Goal: Task Accomplishment & Management: Complete application form

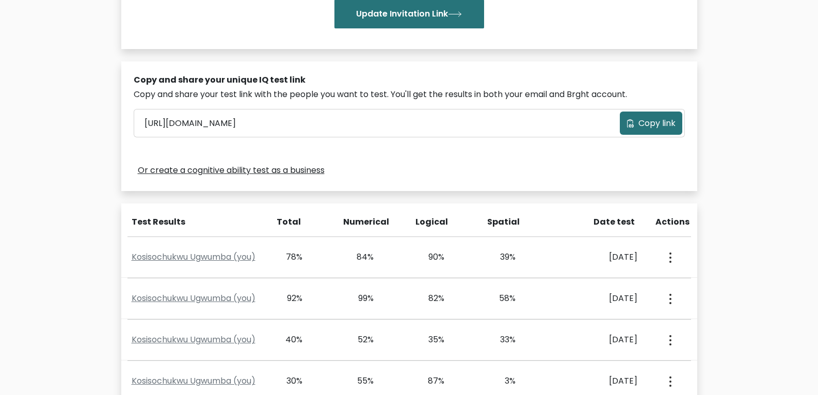
scroll to position [272, 0]
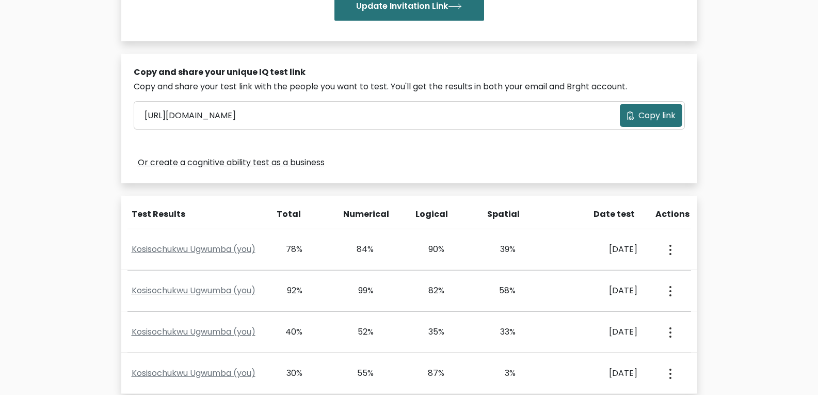
drag, startPoint x: 811, startPoint y: 240, endPoint x: 813, endPoint y: 266, distance: 26.4
click at [813, 266] on div "Test the IQ of other people 40 questions 30 minutes English Create your unique …" at bounding box center [409, 138] width 818 height 709
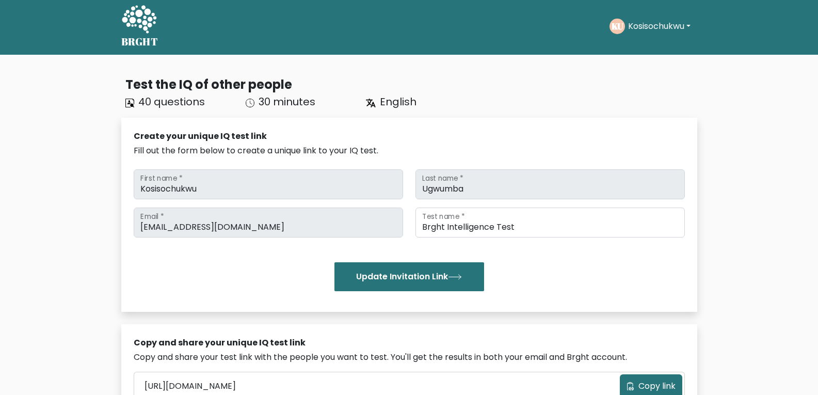
scroll to position [0, 0]
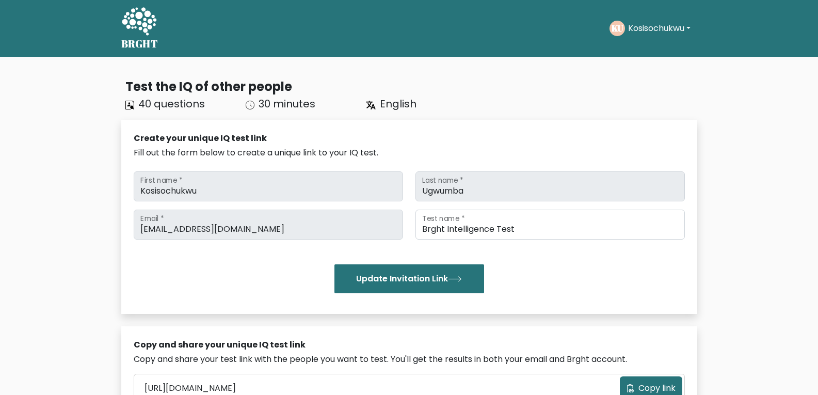
click at [682, 30] on button "Kosisochukwu" at bounding box center [659, 28] width 69 height 13
click at [637, 52] on link "Dashboard" at bounding box center [650, 50] width 81 height 17
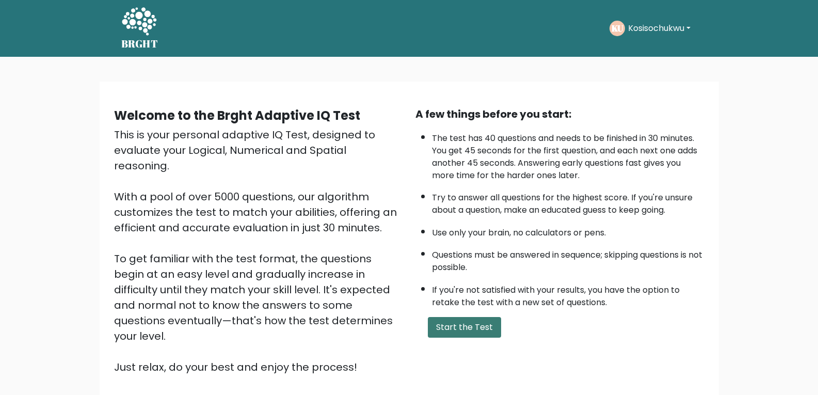
click at [450, 334] on button "Start the Test" at bounding box center [464, 327] width 73 height 21
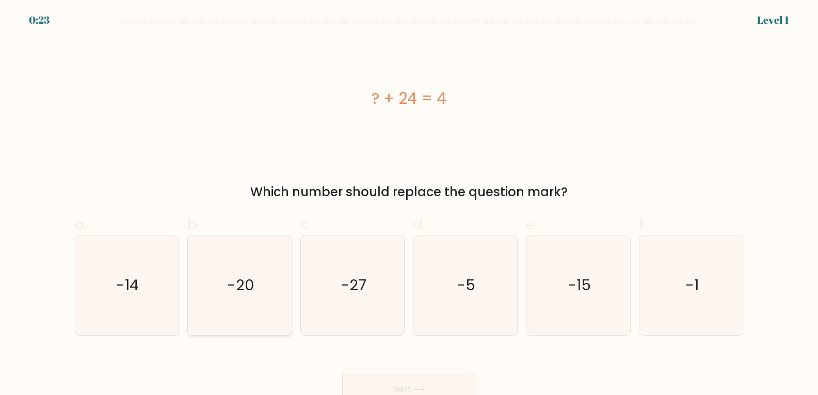
click at [259, 311] on icon "-20" at bounding box center [240, 285] width 100 height 100
click at [409, 204] on input "b. -20" at bounding box center [409, 201] width 1 height 7
radio input "true"
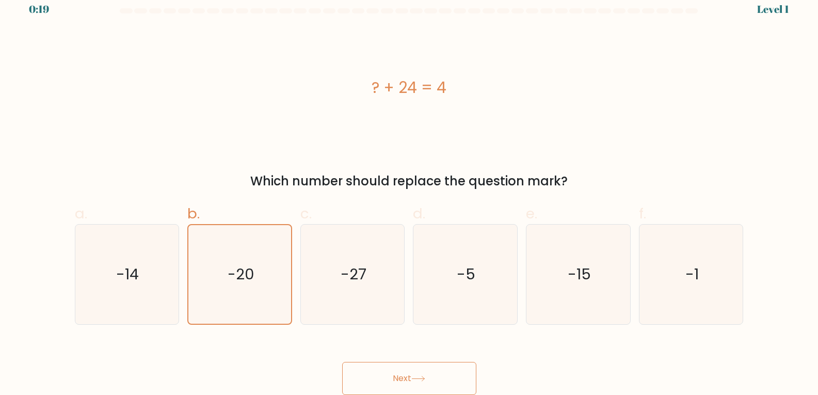
click at [408, 367] on button "Next" at bounding box center [409, 378] width 134 height 33
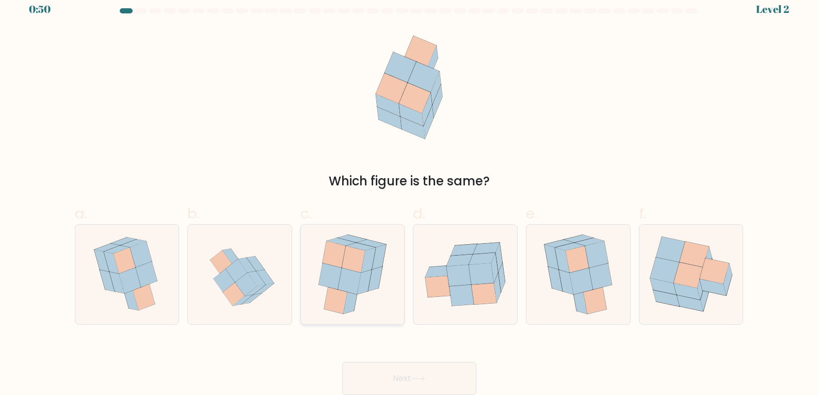
click at [327, 299] on icon at bounding box center [335, 300] width 23 height 27
click at [409, 193] on input "c." at bounding box center [409, 190] width 1 height 7
radio input "true"
click at [405, 379] on button "Next" at bounding box center [409, 378] width 134 height 33
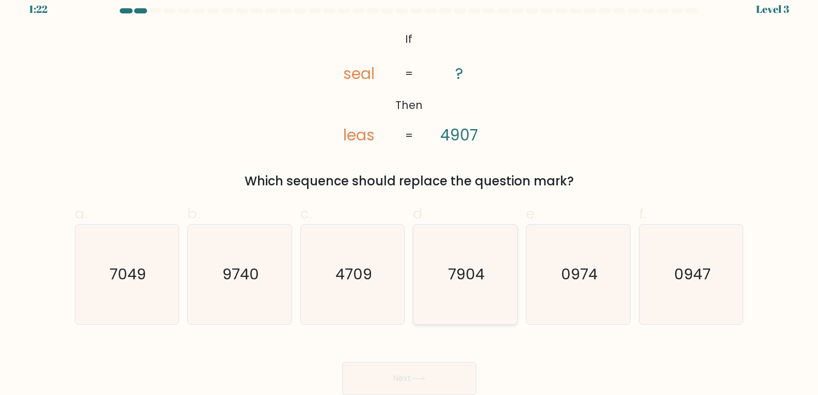
click at [490, 297] on icon "7904" at bounding box center [465, 274] width 100 height 100
click at [410, 193] on input "d. 7904" at bounding box center [409, 190] width 1 height 7
radio input "true"
click at [424, 368] on button "Next" at bounding box center [409, 378] width 134 height 33
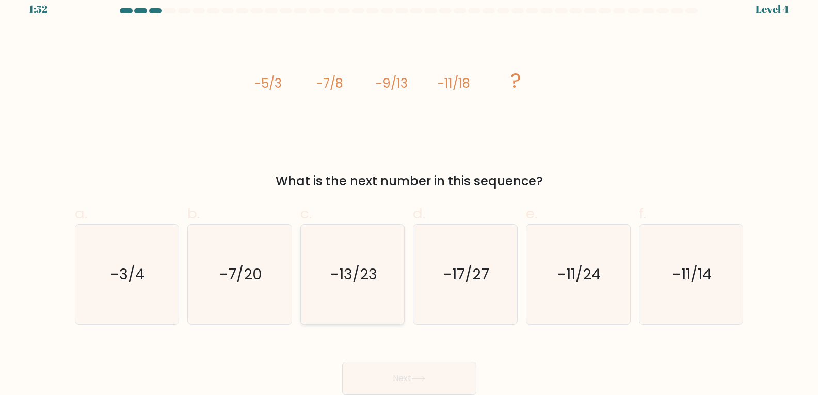
click at [364, 315] on icon "-13/23" at bounding box center [353, 274] width 100 height 100
click at [409, 193] on input "c. -13/23" at bounding box center [409, 190] width 1 height 7
radio input "true"
click at [388, 372] on button "Next" at bounding box center [409, 378] width 134 height 33
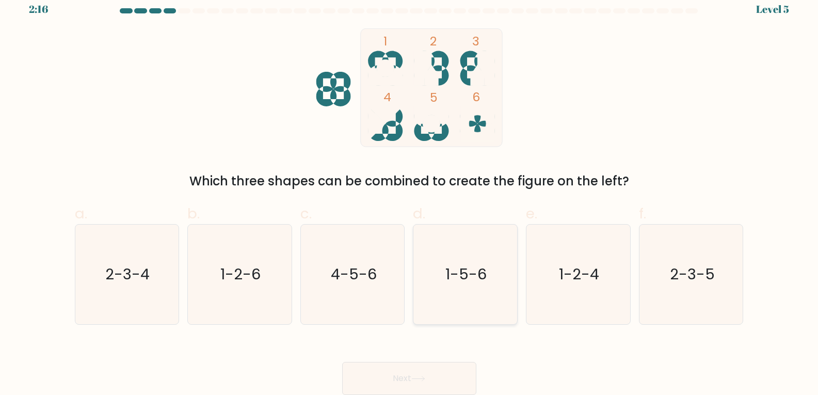
click at [468, 289] on icon "1-5-6" at bounding box center [465, 274] width 100 height 100
click at [410, 193] on input "d. 1-5-6" at bounding box center [409, 190] width 1 height 7
radio input "true"
click at [436, 367] on button "Next" at bounding box center [409, 378] width 134 height 33
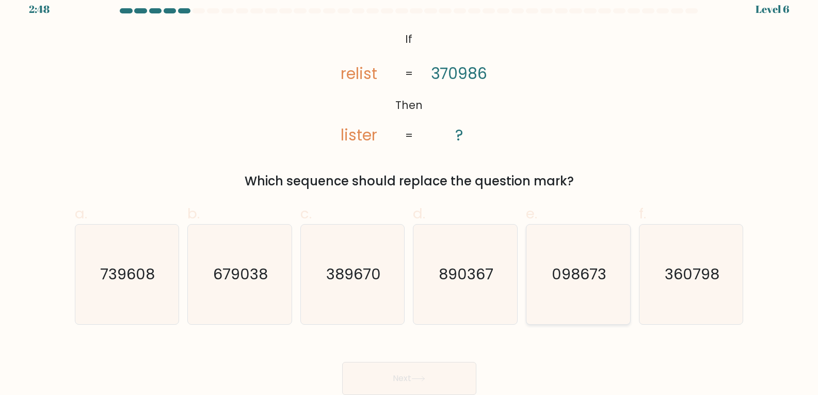
click at [601, 274] on text "098673" at bounding box center [578, 274] width 55 height 21
click at [410, 193] on input "e. 098673" at bounding box center [409, 190] width 1 height 7
radio input "true"
click at [383, 379] on button "Next" at bounding box center [409, 378] width 134 height 33
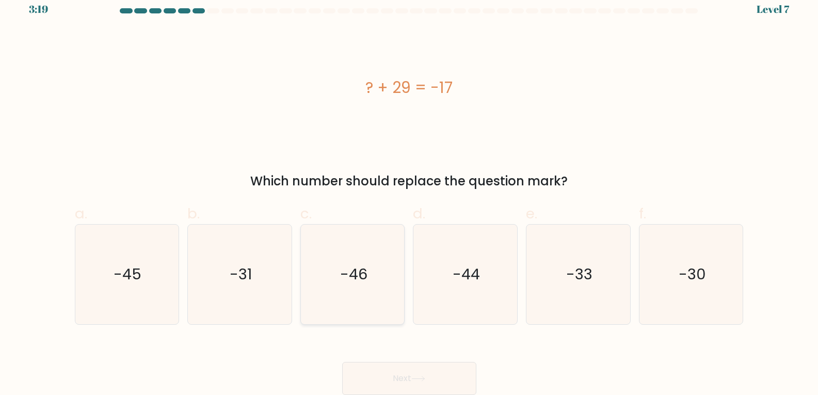
click at [346, 295] on icon "-46" at bounding box center [353, 274] width 100 height 100
click at [409, 193] on input "c. -46" at bounding box center [409, 190] width 1 height 7
radio input "true"
click at [412, 363] on button "Next" at bounding box center [409, 378] width 134 height 33
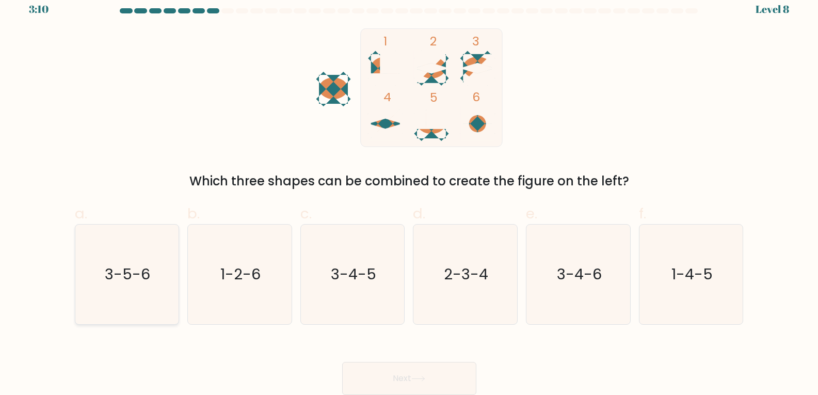
click at [126, 295] on icon "3-5-6" at bounding box center [127, 274] width 100 height 100
click at [409, 193] on input "a. 3-5-6" at bounding box center [409, 190] width 1 height 7
radio input "true"
click at [399, 374] on button "Next" at bounding box center [409, 378] width 134 height 33
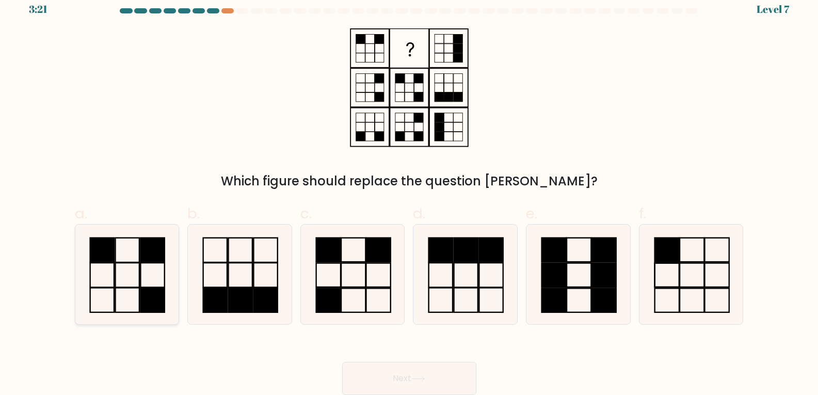
click at [152, 294] on rect at bounding box center [153, 299] width 24 height 24
click at [409, 193] on input "a." at bounding box center [409, 190] width 1 height 7
radio input "true"
click at [391, 376] on button "Next" at bounding box center [409, 378] width 134 height 33
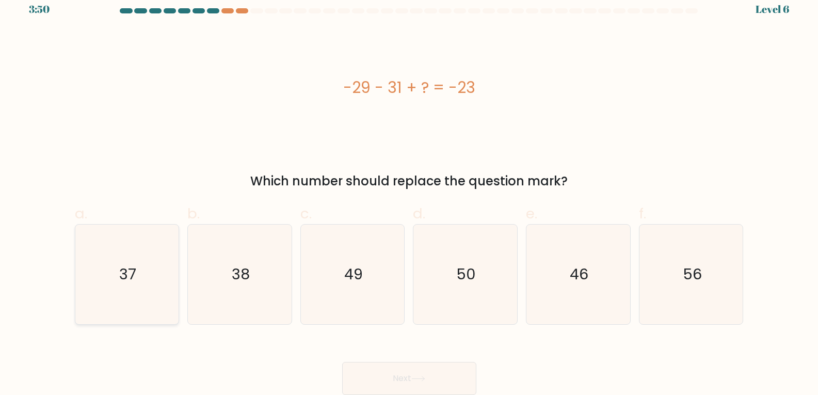
click at [152, 302] on icon "37" at bounding box center [127, 274] width 100 height 100
click at [409, 193] on input "a. 37" at bounding box center [409, 190] width 1 height 7
radio input "true"
click at [443, 372] on button "Next" at bounding box center [409, 378] width 134 height 33
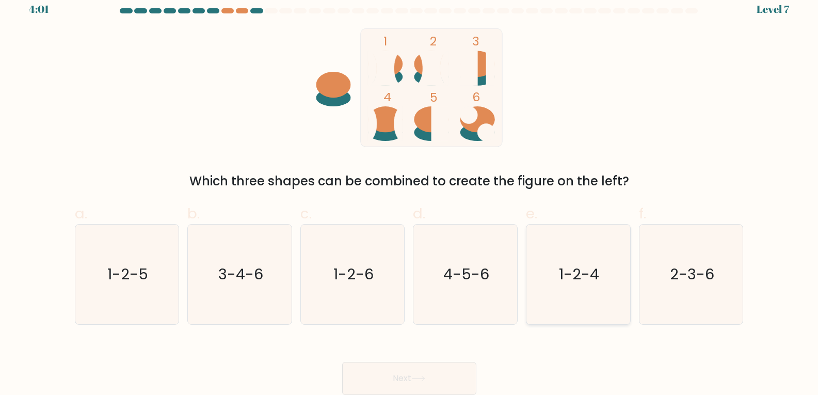
click at [565, 259] on icon "1-2-4" at bounding box center [578, 274] width 100 height 100
click at [410, 193] on input "e. 1-2-4" at bounding box center [409, 190] width 1 height 7
radio input "true"
click at [399, 377] on button "Next" at bounding box center [409, 378] width 134 height 33
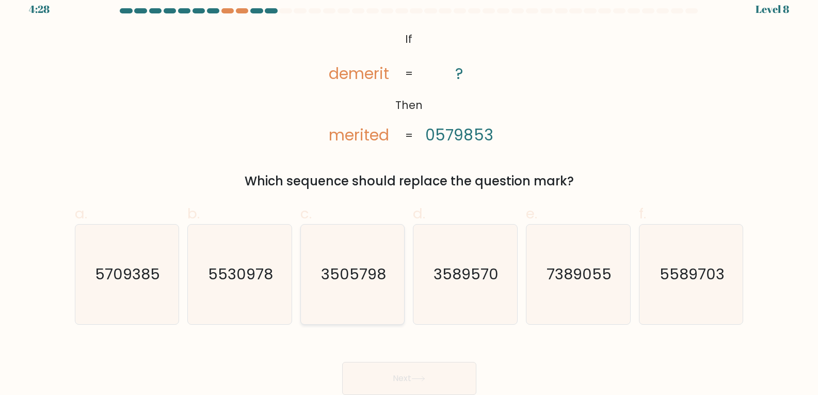
click at [335, 292] on icon "3505798" at bounding box center [353, 274] width 100 height 100
click at [409, 193] on input "c. 3505798" at bounding box center [409, 190] width 1 height 7
radio input "true"
click at [412, 370] on button "Next" at bounding box center [409, 378] width 134 height 33
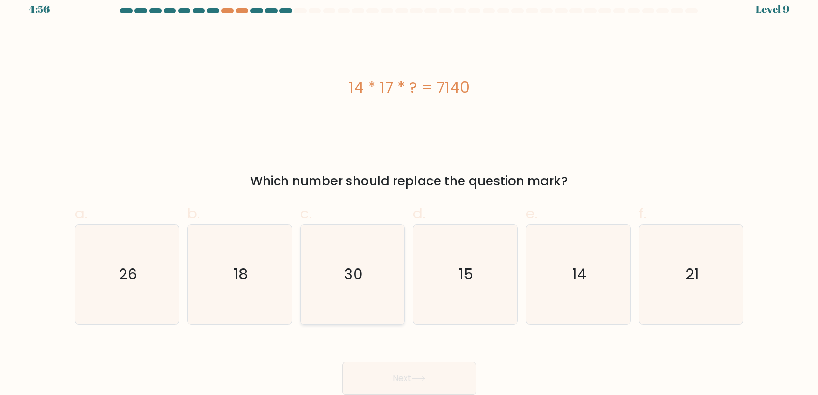
click at [375, 279] on icon "30" at bounding box center [353, 274] width 100 height 100
click at [409, 193] on input "c. 30" at bounding box center [409, 190] width 1 height 7
radio input "true"
click at [394, 377] on button "Next" at bounding box center [409, 378] width 134 height 33
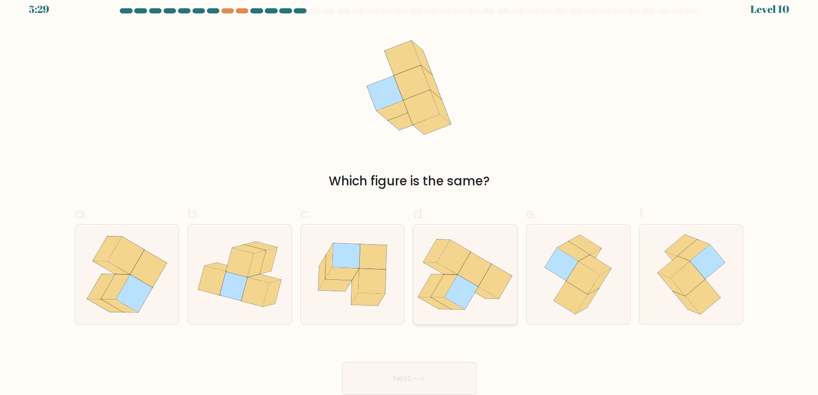
click at [488, 276] on icon at bounding box center [496, 281] width 34 height 35
click at [410, 193] on input "d." at bounding box center [409, 190] width 1 height 7
radio input "true"
click at [414, 372] on button "Next" at bounding box center [409, 378] width 134 height 33
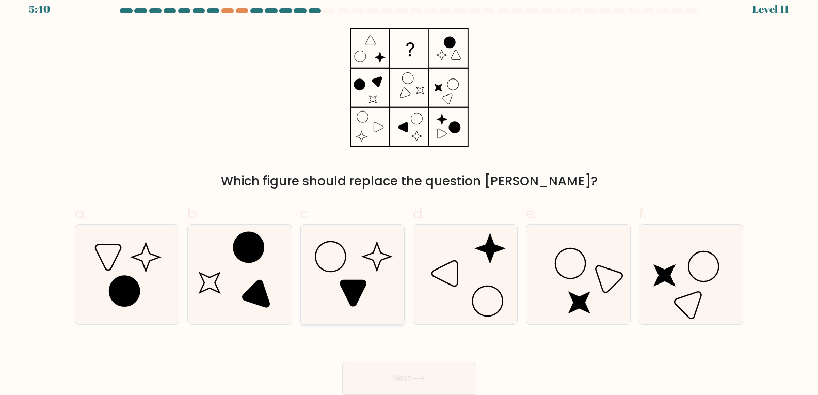
click at [358, 308] on icon at bounding box center [353, 274] width 100 height 100
click at [409, 193] on input "c." at bounding box center [409, 190] width 1 height 7
radio input "true"
click at [405, 366] on button "Next" at bounding box center [409, 378] width 134 height 33
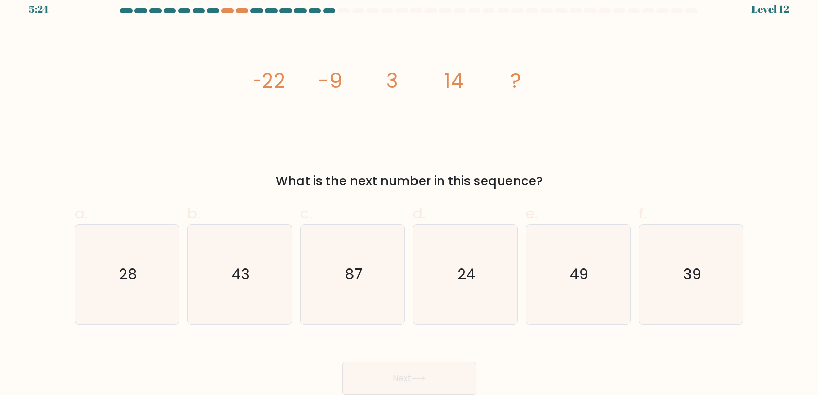
click at [407, 374] on button "Next" at bounding box center [409, 378] width 134 height 33
click at [445, 272] on icon "24" at bounding box center [465, 274] width 100 height 100
click at [410, 193] on input "d. 24" at bounding box center [409, 190] width 1 height 7
radio input "true"
click at [426, 368] on button "Next" at bounding box center [409, 378] width 134 height 33
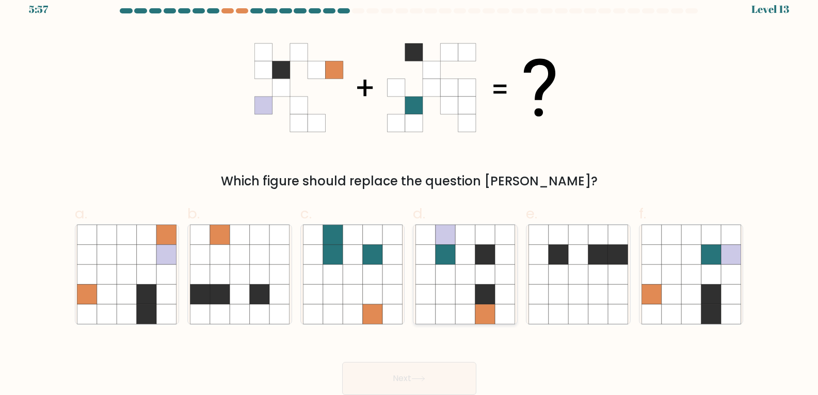
click at [451, 307] on icon at bounding box center [445, 314] width 20 height 20
click at [410, 193] on input "d." at bounding box center [409, 190] width 1 height 7
radio input "true"
click at [677, 310] on icon at bounding box center [671, 314] width 20 height 20
click at [410, 193] on input "f." at bounding box center [409, 190] width 1 height 7
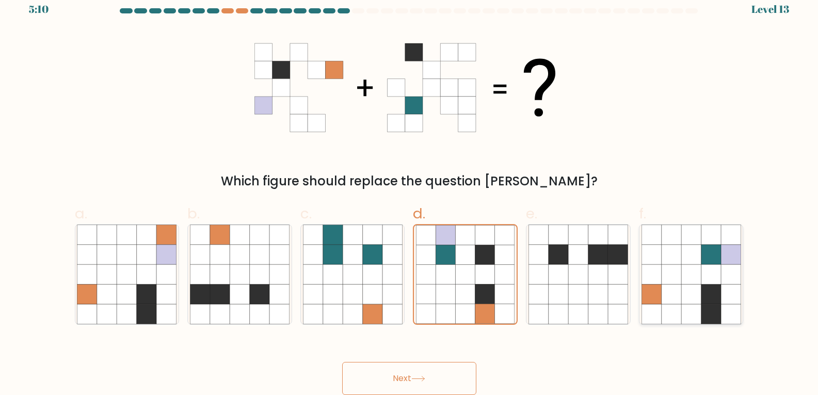
radio input "true"
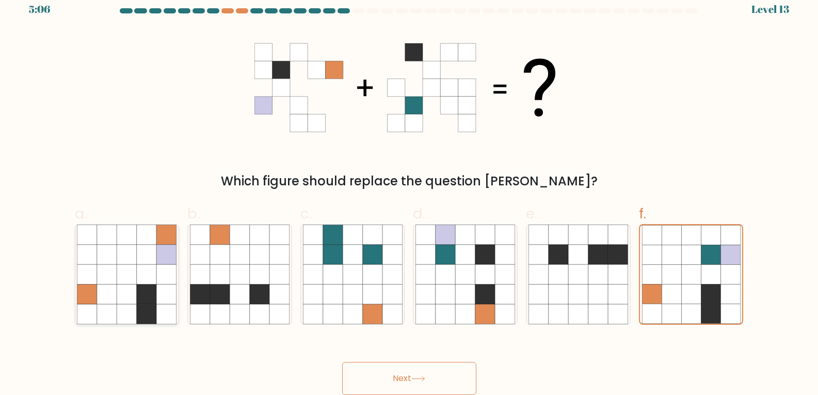
click at [143, 283] on icon at bounding box center [147, 274] width 20 height 20
click at [409, 193] on input "a." at bounding box center [409, 190] width 1 height 7
radio input "true"
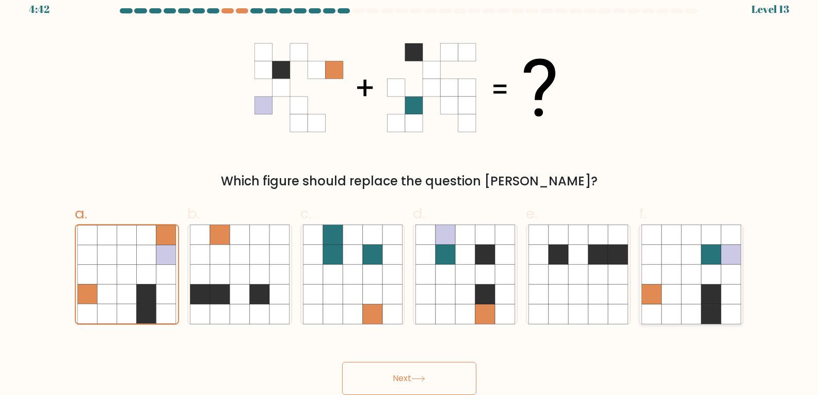
click at [667, 295] on icon at bounding box center [671, 294] width 20 height 20
click at [410, 193] on input "f." at bounding box center [409, 190] width 1 height 7
radio input "true"
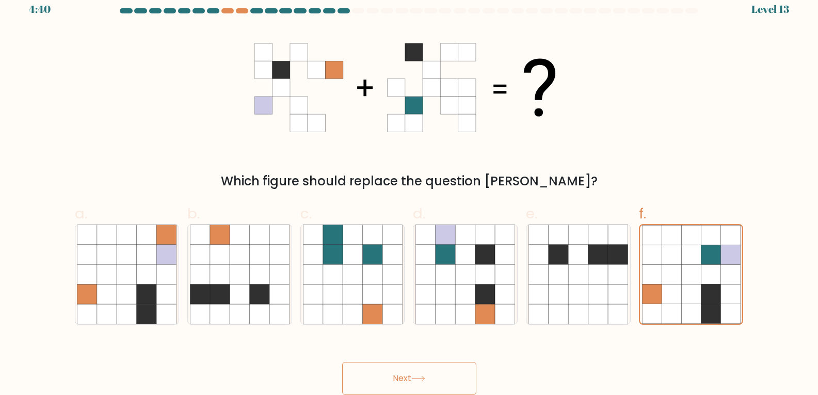
click at [404, 372] on button "Next" at bounding box center [409, 378] width 134 height 33
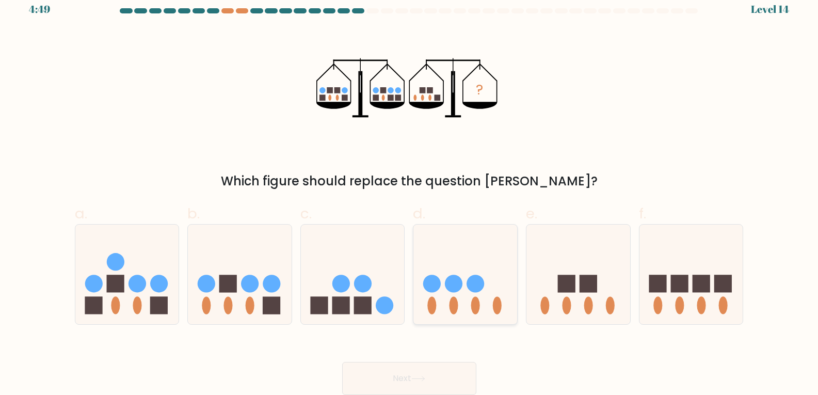
click at [458, 312] on icon at bounding box center [465, 274] width 104 height 86
click at [410, 193] on input "d." at bounding box center [409, 190] width 1 height 7
radio input "true"
click at [463, 270] on icon at bounding box center [465, 274] width 103 height 85
click at [410, 193] on input "d." at bounding box center [409, 190] width 1 height 7
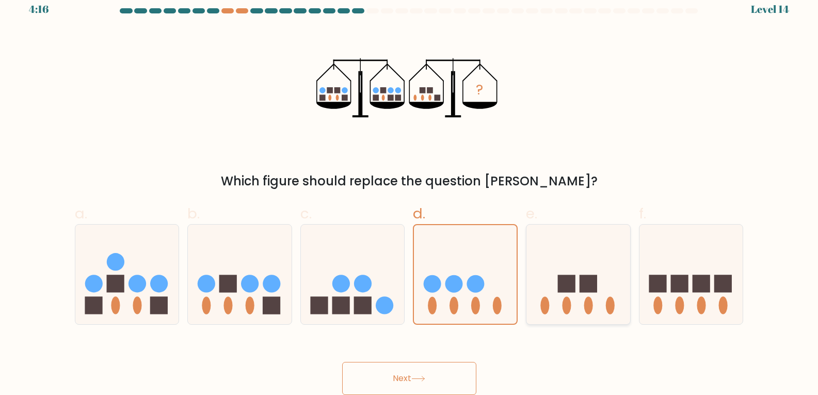
click at [586, 287] on rect at bounding box center [588, 284] width 18 height 18
click at [410, 193] on input "e." at bounding box center [409, 190] width 1 height 7
radio input "true"
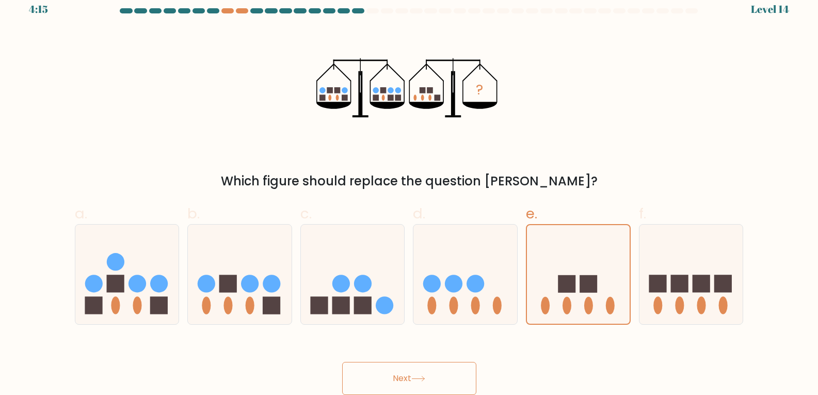
click at [411, 384] on button "Next" at bounding box center [409, 378] width 134 height 33
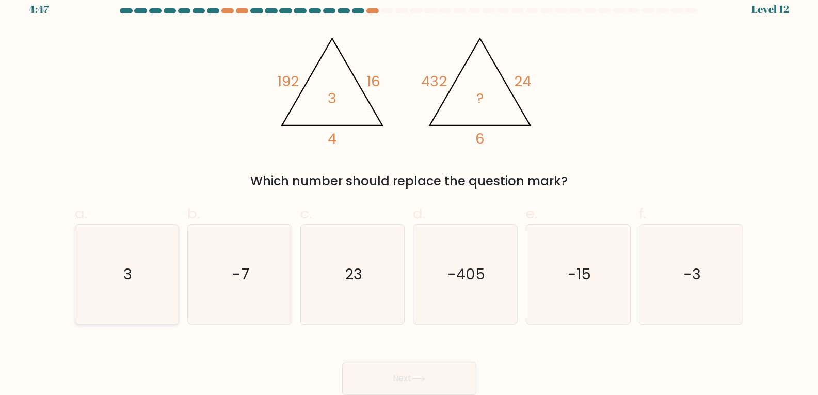
click at [108, 282] on icon "3" at bounding box center [127, 274] width 100 height 100
click at [409, 193] on input "a. 3" at bounding box center [409, 190] width 1 height 7
radio input "true"
click at [361, 368] on button "Next" at bounding box center [409, 378] width 134 height 33
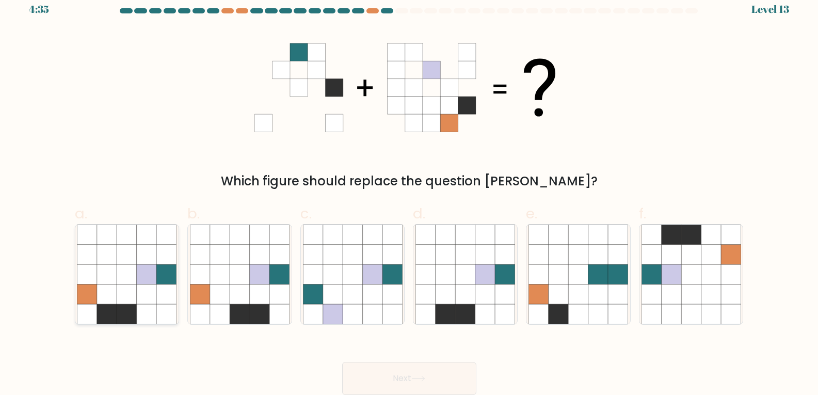
click at [135, 303] on icon at bounding box center [127, 294] width 20 height 20
click at [409, 193] on input "a." at bounding box center [409, 190] width 1 height 7
radio input "true"
click at [420, 370] on button "Next" at bounding box center [409, 378] width 134 height 33
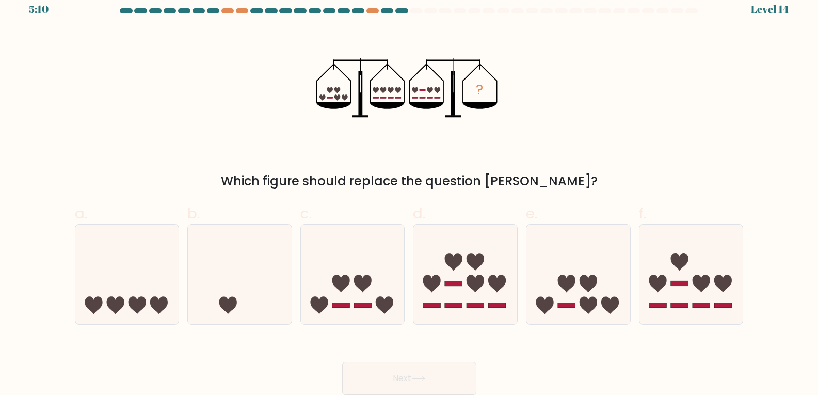
click at [638, 79] on div "? Which figure should replace the question mark?" at bounding box center [409, 109] width 681 height 162
click at [149, 272] on icon at bounding box center [127, 274] width 104 height 86
click at [409, 193] on input "a." at bounding box center [409, 190] width 1 height 7
radio input "true"
click at [381, 372] on button "Next" at bounding box center [409, 378] width 134 height 33
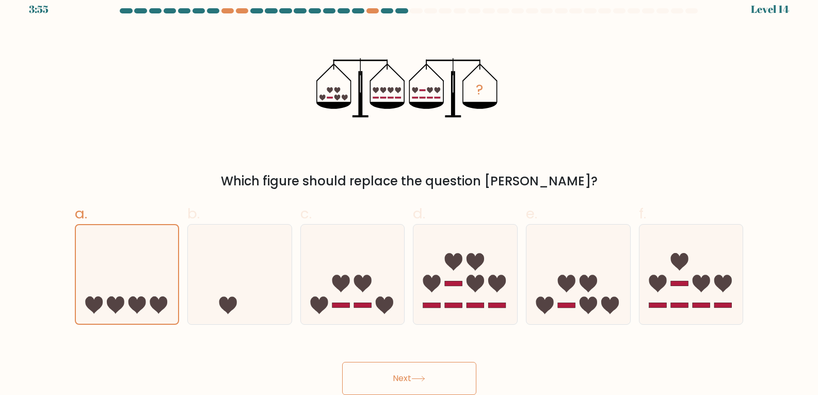
click at [391, 375] on button "Next" at bounding box center [409, 378] width 134 height 33
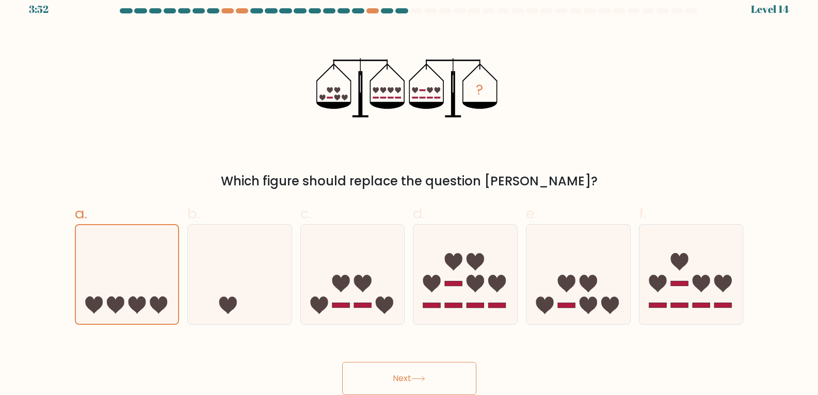
click at [391, 375] on button "Next" at bounding box center [409, 378] width 134 height 33
click at [390, 375] on button "Next" at bounding box center [409, 378] width 134 height 33
click at [430, 378] on button "Next" at bounding box center [409, 378] width 134 height 33
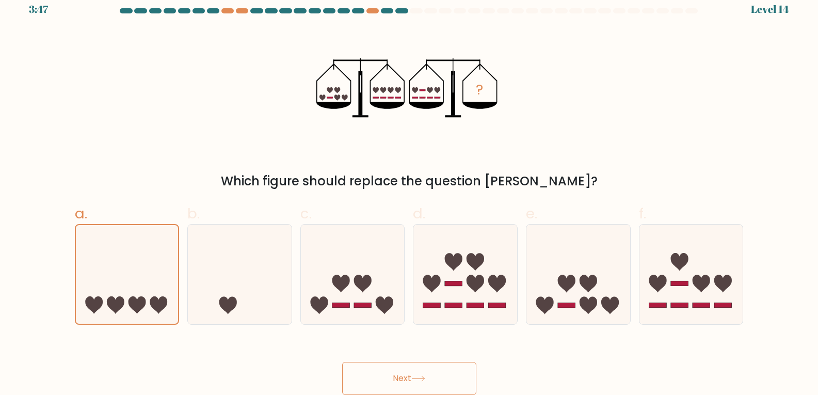
click at [430, 378] on button "Next" at bounding box center [409, 378] width 134 height 33
click at [400, 370] on button "Next" at bounding box center [409, 378] width 134 height 33
click at [342, 362] on button "Next" at bounding box center [409, 378] width 134 height 33
click at [401, 371] on button "Next" at bounding box center [409, 378] width 134 height 33
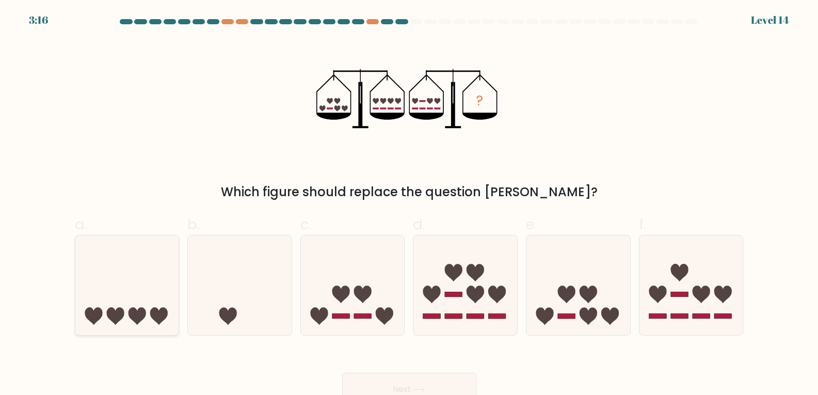
click at [149, 288] on icon at bounding box center [127, 285] width 104 height 86
click at [409, 204] on input "a." at bounding box center [409, 201] width 1 height 7
radio input "true"
click at [420, 385] on button "Next" at bounding box center [409, 388] width 134 height 33
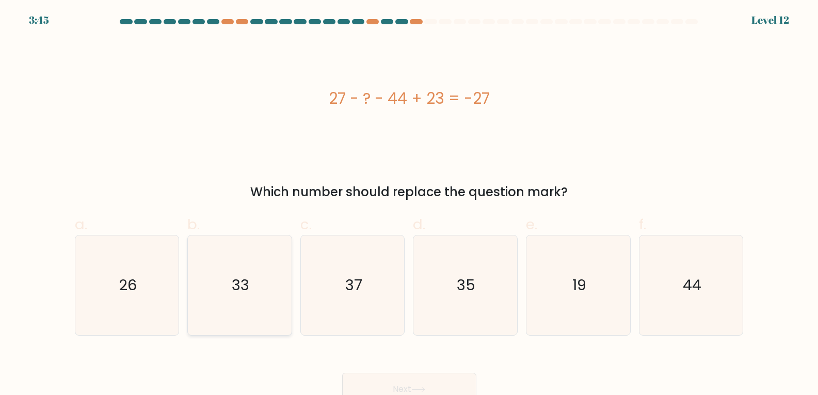
click at [240, 303] on icon "33" at bounding box center [240, 285] width 100 height 100
click at [409, 204] on input "b. 33" at bounding box center [409, 201] width 1 height 7
radio input "true"
click at [421, 374] on button "Next" at bounding box center [409, 388] width 134 height 33
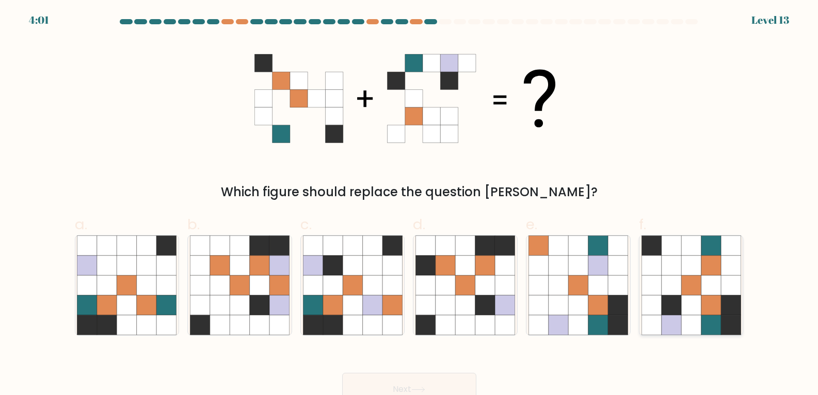
click at [677, 304] on icon at bounding box center [671, 305] width 20 height 20
click at [410, 204] on input "f." at bounding box center [409, 201] width 1 height 7
radio input "true"
click at [403, 384] on button "Next" at bounding box center [409, 388] width 134 height 33
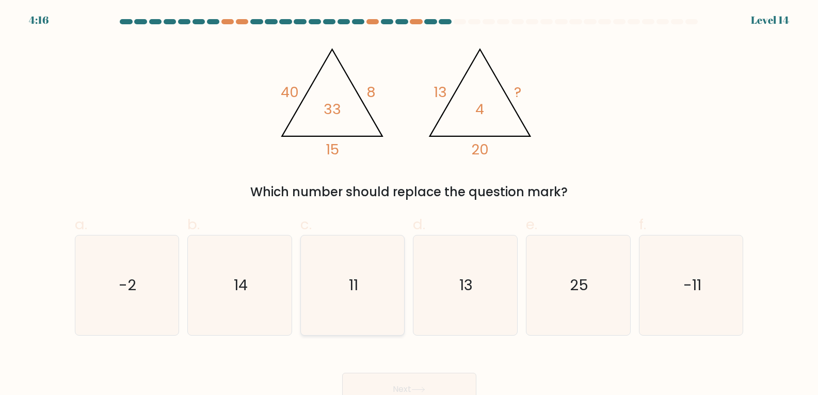
click at [368, 304] on icon "11" at bounding box center [353, 285] width 100 height 100
click at [409, 204] on input "c. 11" at bounding box center [409, 201] width 1 height 7
radio input "true"
click at [411, 376] on button "Next" at bounding box center [409, 388] width 134 height 33
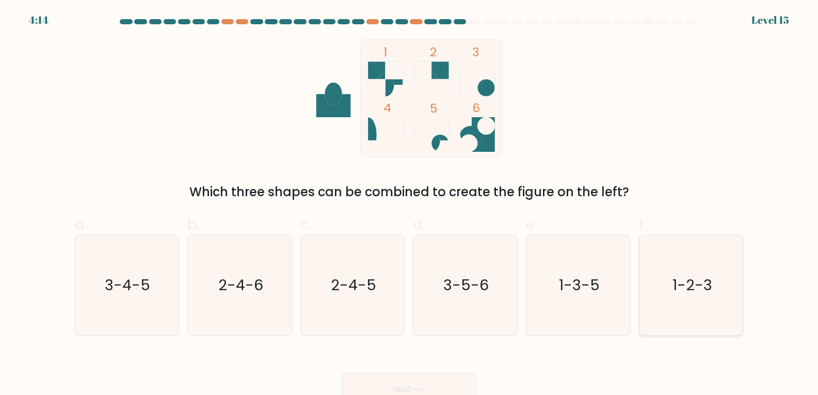
click at [692, 278] on text "1-2-3" at bounding box center [692, 284] width 40 height 21
click at [410, 204] on input "f. 1-2-3" at bounding box center [409, 201] width 1 height 7
radio input "true"
click at [456, 388] on button "Next" at bounding box center [409, 388] width 134 height 33
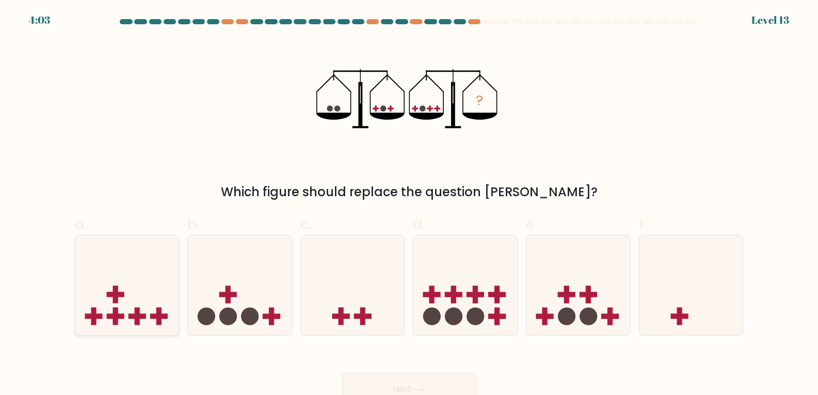
click at [163, 286] on icon at bounding box center [127, 285] width 104 height 86
click at [409, 204] on input "a." at bounding box center [409, 201] width 1 height 7
radio input "true"
click at [414, 376] on button "Next" at bounding box center [409, 388] width 134 height 33
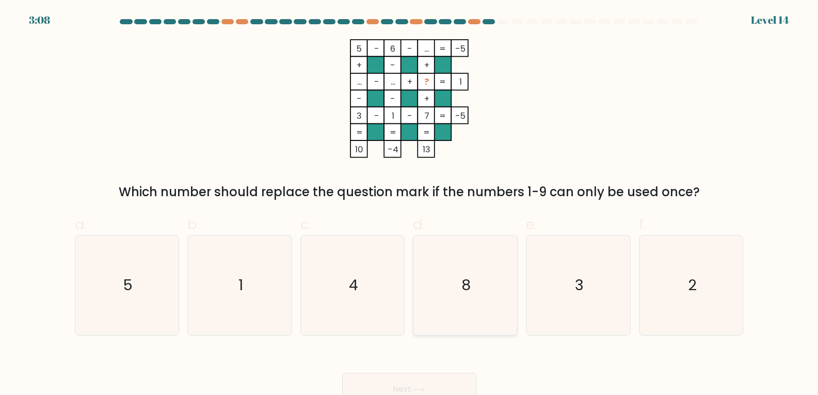
click at [497, 287] on icon "8" at bounding box center [465, 285] width 100 height 100
click at [410, 204] on input "d. 8" at bounding box center [409, 201] width 1 height 7
radio input "true"
click at [397, 386] on button "Next" at bounding box center [409, 388] width 134 height 33
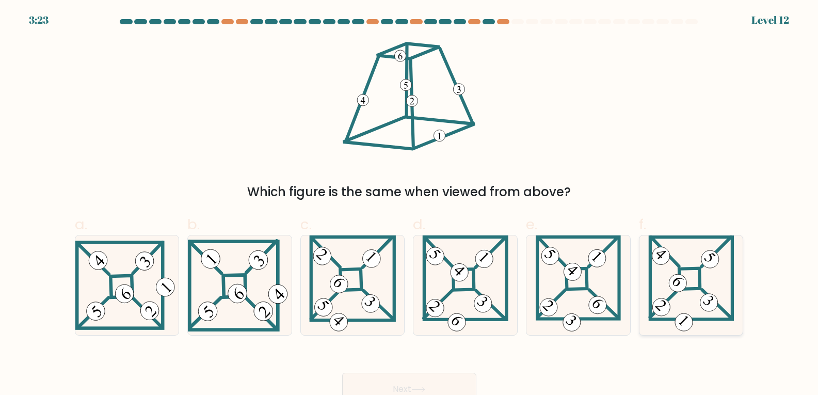
click at [671, 282] on 871 at bounding box center [677, 282] width 25 height 25
click at [410, 204] on input "f." at bounding box center [409, 201] width 1 height 7
radio input "true"
click at [394, 380] on button "Next" at bounding box center [409, 388] width 134 height 33
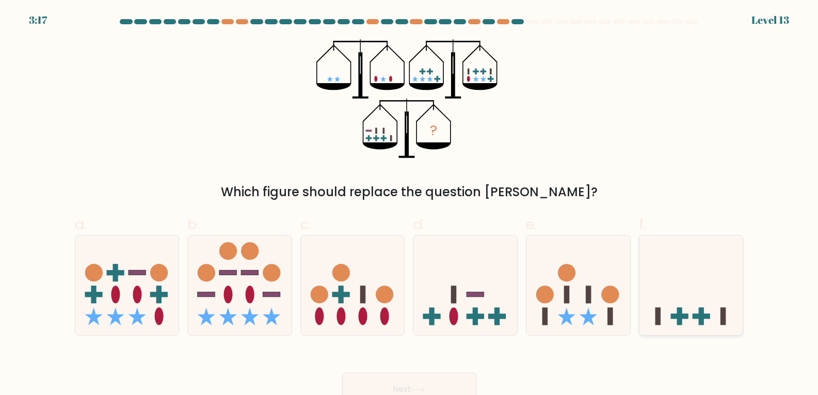
click at [679, 301] on icon at bounding box center [691, 285] width 104 height 86
click at [410, 204] on input "f." at bounding box center [409, 201] width 1 height 7
radio input "true"
click at [442, 304] on icon at bounding box center [465, 285] width 104 height 86
click at [410, 204] on input "d." at bounding box center [409, 201] width 1 height 7
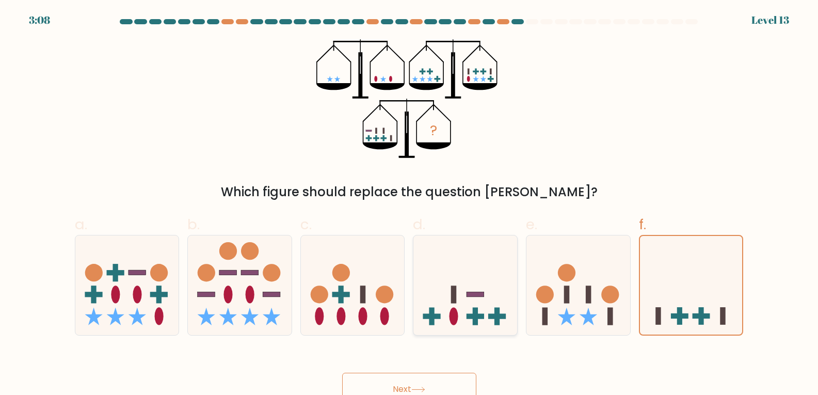
radio input "true"
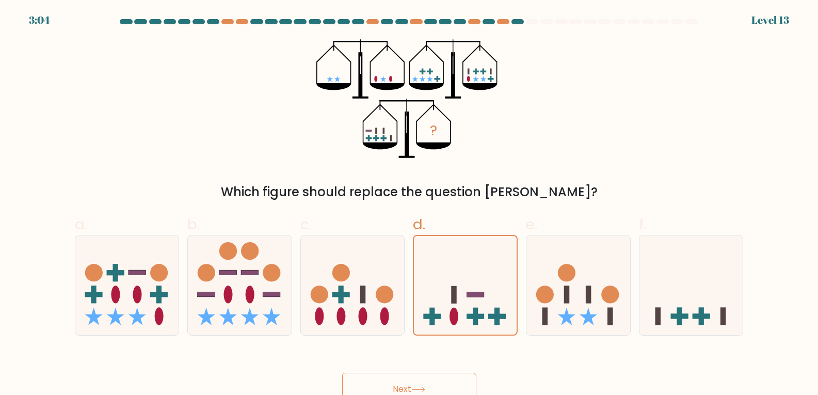
click at [396, 380] on button "Next" at bounding box center [409, 388] width 134 height 33
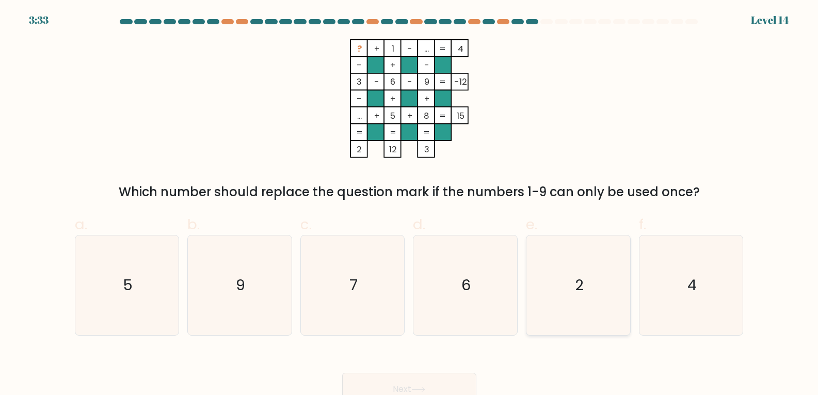
click at [567, 268] on icon "2" at bounding box center [578, 285] width 100 height 100
click at [410, 204] on input "e. 2" at bounding box center [409, 201] width 1 height 7
radio input "true"
click at [408, 376] on button "Next" at bounding box center [409, 388] width 134 height 33
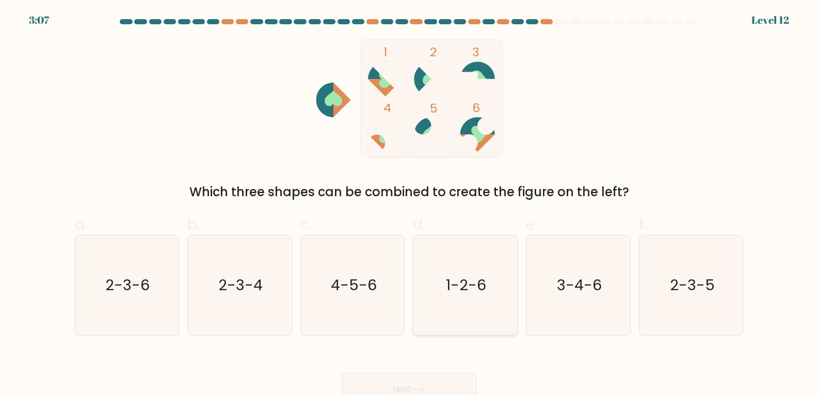
click at [477, 319] on icon "1-2-6" at bounding box center [465, 285] width 100 height 100
click at [410, 204] on input "d. 1-2-6" at bounding box center [409, 201] width 1 height 7
radio input "true"
click at [417, 384] on button "Next" at bounding box center [409, 388] width 134 height 33
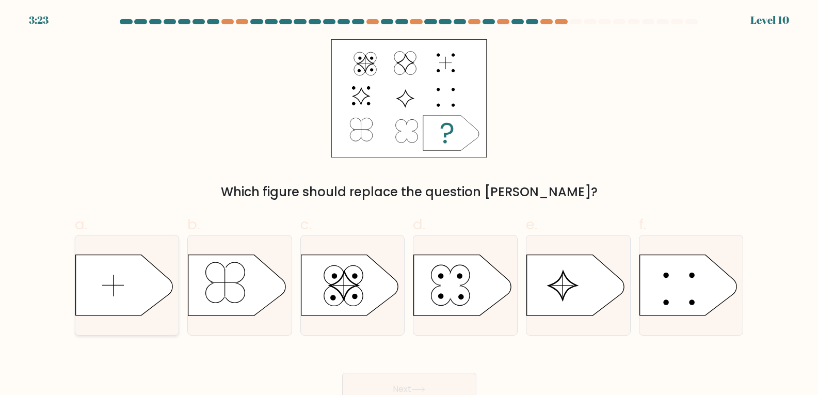
click at [111, 298] on icon at bounding box center [123, 285] width 97 height 60
click at [409, 204] on input "a." at bounding box center [409, 201] width 1 height 7
radio input "true"
click at [397, 379] on button "Next" at bounding box center [409, 388] width 134 height 33
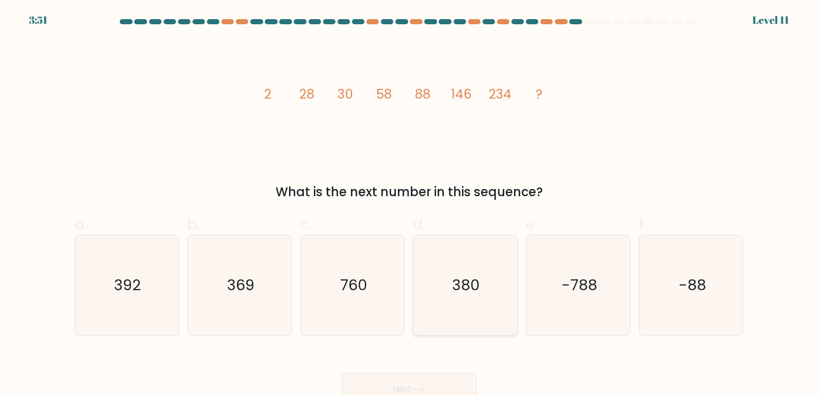
click at [486, 307] on icon "380" at bounding box center [465, 285] width 100 height 100
click at [410, 204] on input "d. 380" at bounding box center [409, 201] width 1 height 7
radio input "true"
click at [431, 378] on button "Next" at bounding box center [409, 388] width 134 height 33
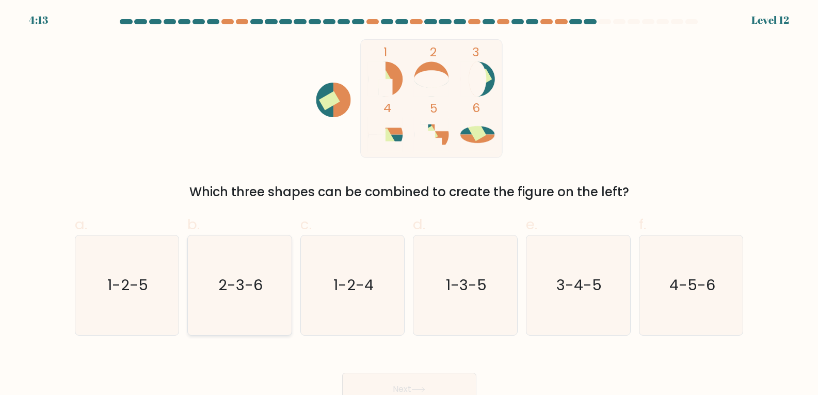
click at [239, 322] on icon "2-3-6" at bounding box center [240, 285] width 100 height 100
click at [409, 204] on input "b. 2-3-6" at bounding box center [409, 201] width 1 height 7
radio input "true"
click at [397, 379] on button "Next" at bounding box center [409, 388] width 134 height 33
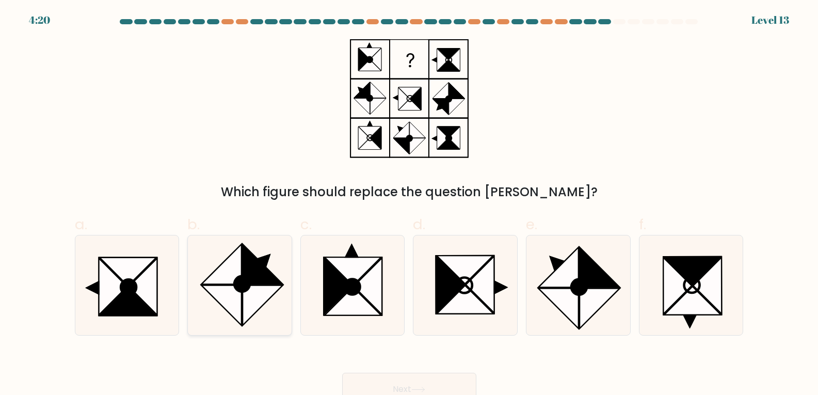
click at [268, 247] on icon at bounding box center [240, 285] width 100 height 100
click at [409, 204] on input "b." at bounding box center [409, 201] width 1 height 7
radio input "true"
click at [385, 385] on button "Next" at bounding box center [409, 388] width 134 height 33
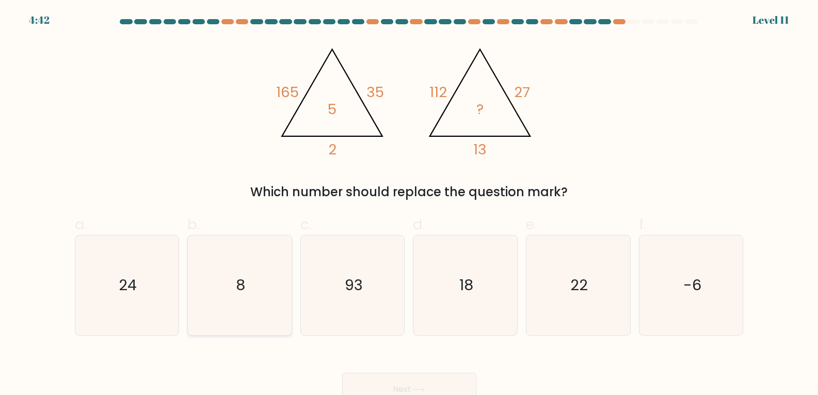
click at [257, 283] on icon "8" at bounding box center [240, 285] width 100 height 100
click at [409, 204] on input "b. 8" at bounding box center [409, 201] width 1 height 7
radio input "true"
click at [397, 381] on button "Next" at bounding box center [409, 388] width 134 height 33
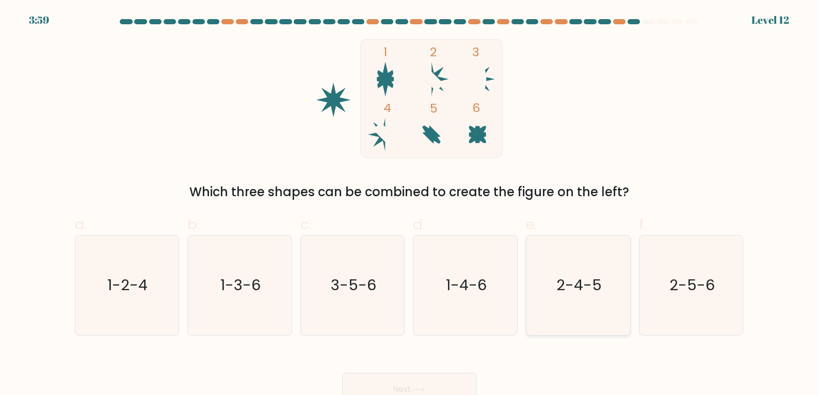
click at [572, 284] on text "2-4-5" at bounding box center [578, 284] width 45 height 21
click at [410, 204] on input "e. 2-4-5" at bounding box center [409, 201] width 1 height 7
radio input "true"
click at [422, 376] on button "Next" at bounding box center [409, 388] width 134 height 33
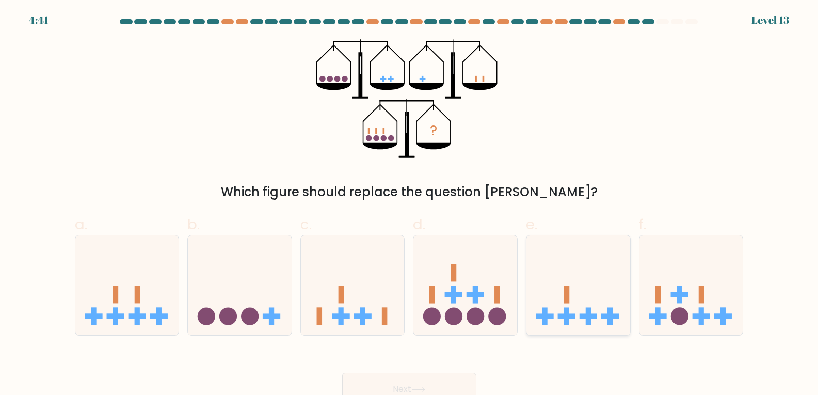
drag, startPoint x: 423, startPoint y: 376, endPoint x: 535, endPoint y: 243, distance: 173.9
click at [535, 243] on form at bounding box center [409, 212] width 818 height 386
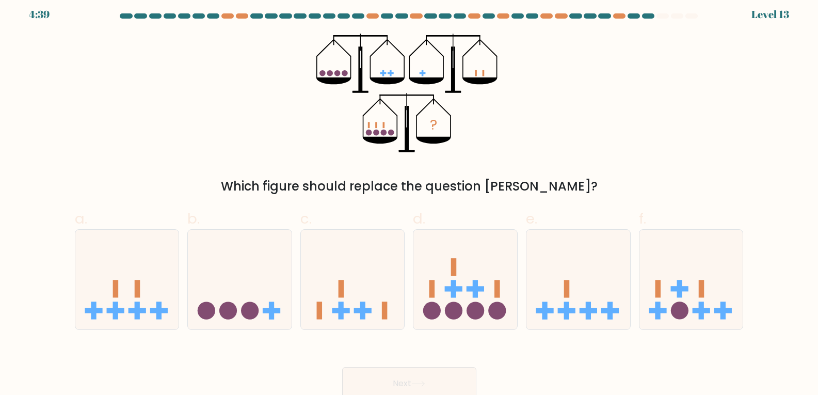
scroll to position [9, 0]
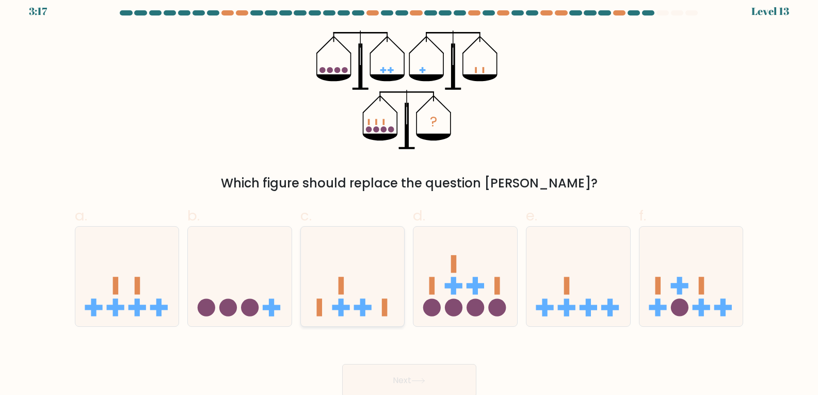
click at [376, 284] on icon at bounding box center [353, 276] width 104 height 86
click at [409, 195] on input "c." at bounding box center [409, 192] width 1 height 7
radio input "true"
click at [405, 380] on button "Next" at bounding box center [409, 380] width 134 height 33
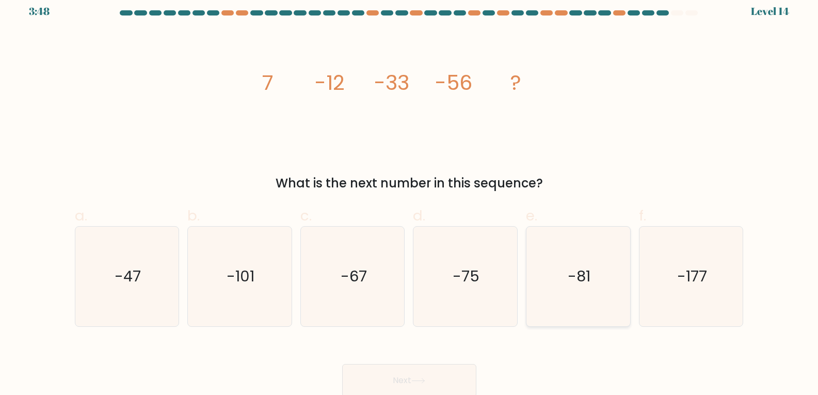
click at [579, 291] on icon "-81" at bounding box center [578, 276] width 100 height 100
click at [410, 195] on input "e. -81" at bounding box center [409, 192] width 1 height 7
radio input "true"
click at [398, 374] on button "Next" at bounding box center [409, 380] width 134 height 33
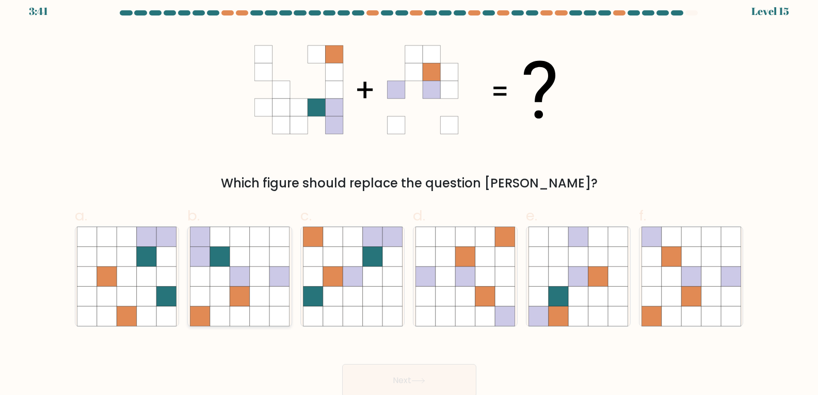
click at [242, 305] on icon at bounding box center [240, 296] width 20 height 20
click at [409, 195] on input "b." at bounding box center [409, 192] width 1 height 7
radio input "true"
click at [375, 367] on button "Next" at bounding box center [409, 380] width 134 height 33
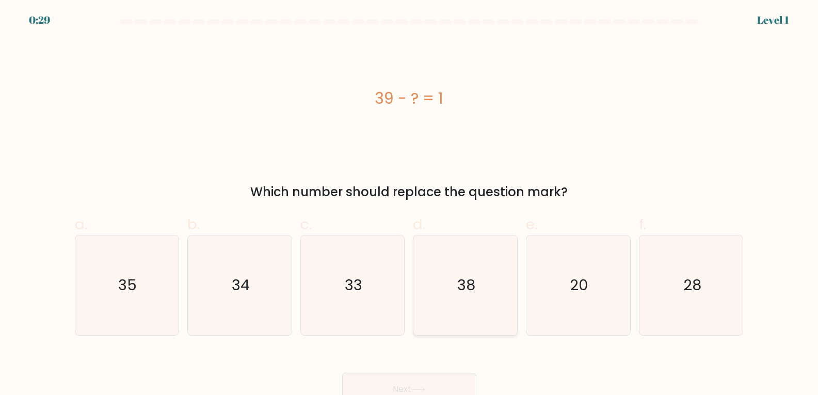
click at [456, 261] on icon "38" at bounding box center [465, 285] width 100 height 100
click at [410, 204] on input "d. 38" at bounding box center [409, 201] width 1 height 7
radio input "true"
click at [425, 386] on icon at bounding box center [418, 389] width 14 height 6
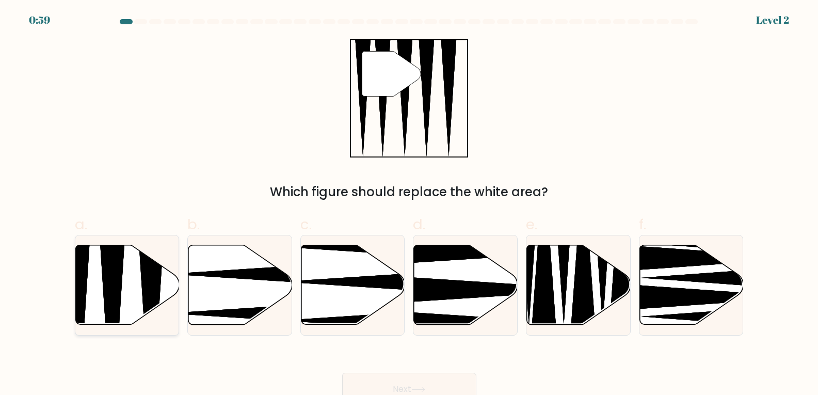
click at [159, 285] on icon at bounding box center [151, 328] width 27 height 206
click at [409, 204] on input "a." at bounding box center [409, 201] width 1 height 7
radio input "true"
click at [390, 381] on button "Next" at bounding box center [409, 388] width 134 height 33
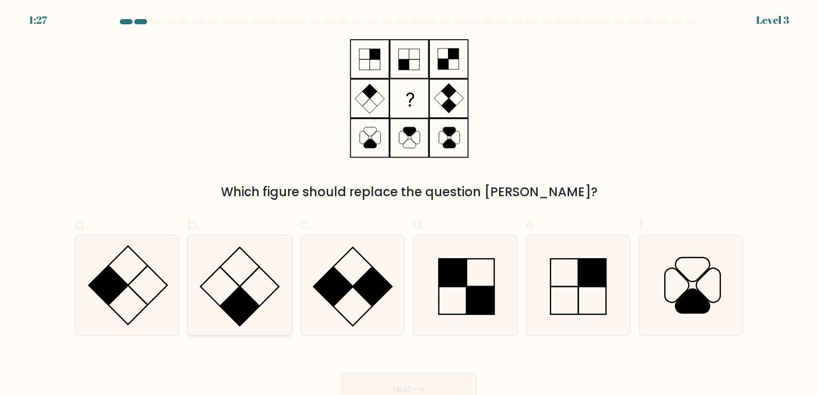
click at [249, 291] on icon at bounding box center [240, 285] width 100 height 100
click at [409, 204] on input "b." at bounding box center [409, 201] width 1 height 7
radio input "true"
click at [423, 383] on button "Next" at bounding box center [409, 388] width 134 height 33
click at [417, 384] on button "Next" at bounding box center [409, 388] width 134 height 33
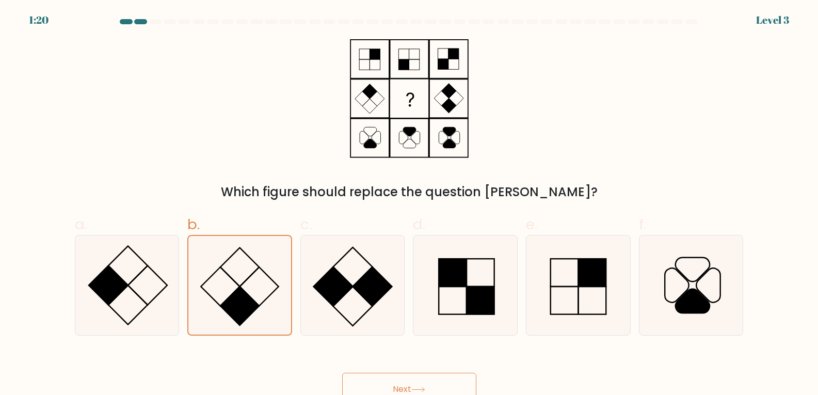
click at [402, 381] on button "Next" at bounding box center [409, 388] width 134 height 33
click at [402, 382] on button "Next" at bounding box center [409, 388] width 134 height 33
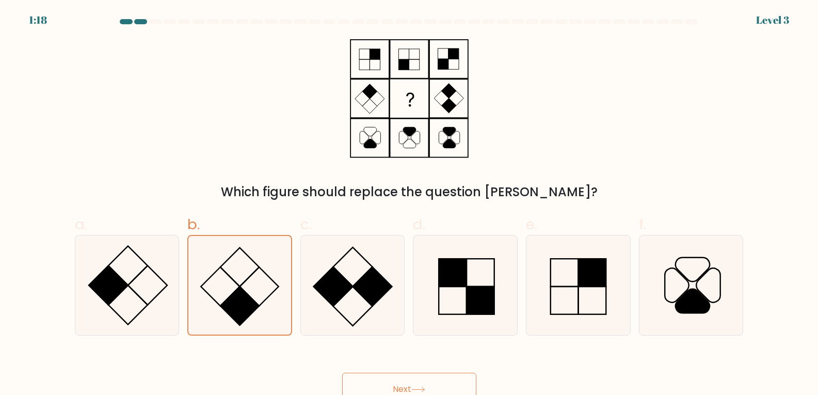
click at [402, 382] on button "Next" at bounding box center [409, 388] width 134 height 33
click at [222, 276] on icon at bounding box center [240, 285] width 100 height 100
click at [409, 204] on input "b." at bounding box center [409, 201] width 1 height 7
radio input "true"
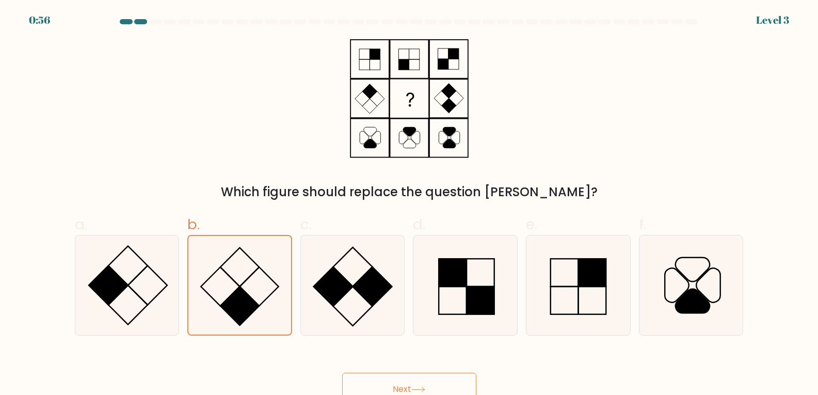
click at [394, 384] on button "Next" at bounding box center [409, 388] width 134 height 33
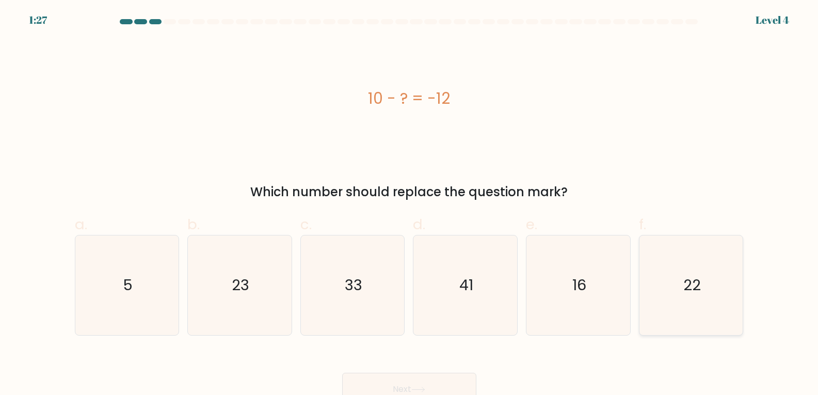
click at [677, 291] on icon "22" at bounding box center [691, 285] width 100 height 100
click at [410, 204] on input "f. 22" at bounding box center [409, 201] width 1 height 7
radio input "true"
click at [402, 385] on button "Next" at bounding box center [409, 388] width 134 height 33
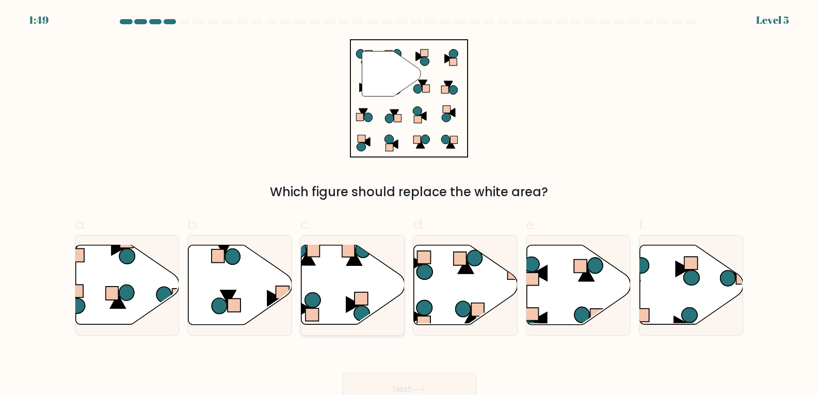
click at [348, 284] on icon at bounding box center [353, 284] width 104 height 79
click at [409, 204] on input "c." at bounding box center [409, 201] width 1 height 7
radio input "true"
click at [395, 385] on button "Next" at bounding box center [409, 388] width 134 height 33
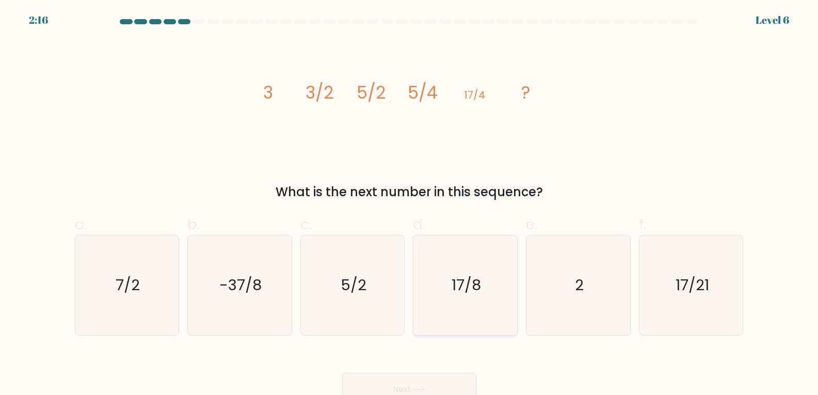
click at [496, 284] on icon "17/8" at bounding box center [465, 285] width 100 height 100
click at [410, 204] on input "d. 17/8" at bounding box center [409, 201] width 1 height 7
radio input "true"
click at [395, 377] on button "Next" at bounding box center [409, 388] width 134 height 33
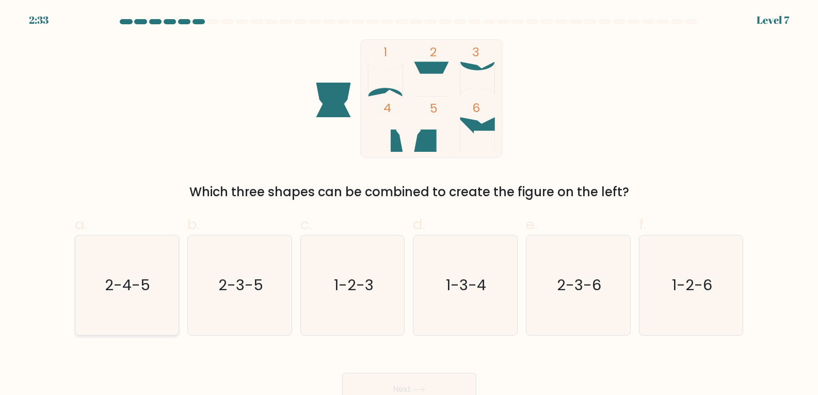
click at [112, 317] on icon "2-4-5" at bounding box center [127, 285] width 100 height 100
click at [409, 204] on input "a. 2-4-5" at bounding box center [409, 201] width 1 height 7
radio input "true"
click at [396, 384] on button "Next" at bounding box center [409, 388] width 134 height 33
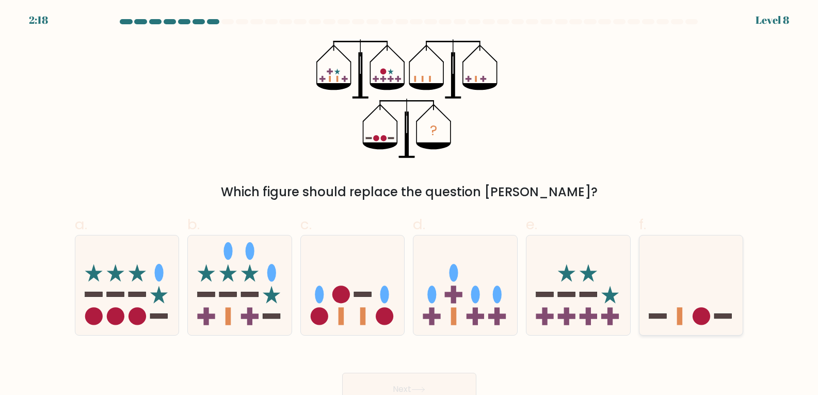
click at [706, 297] on icon at bounding box center [691, 285] width 104 height 86
click at [410, 204] on input "f." at bounding box center [409, 201] width 1 height 7
radio input "true"
click at [372, 388] on button "Next" at bounding box center [409, 388] width 134 height 33
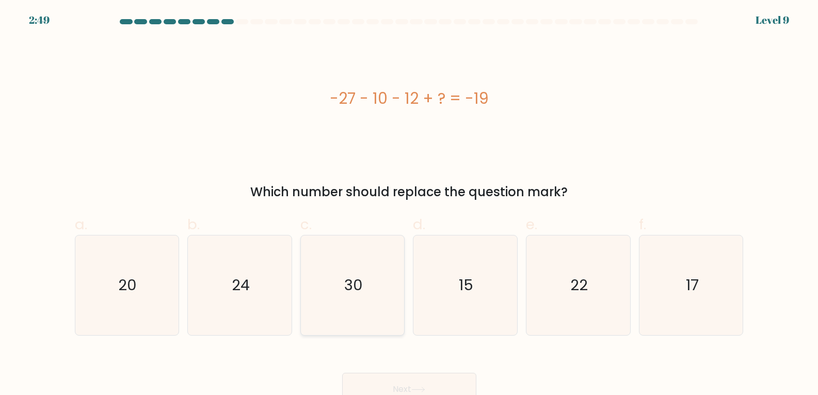
click at [382, 265] on icon "30" at bounding box center [353, 285] width 100 height 100
click at [409, 204] on input "c. 30" at bounding box center [409, 201] width 1 height 7
radio input "true"
click at [378, 382] on button "Next" at bounding box center [409, 388] width 134 height 33
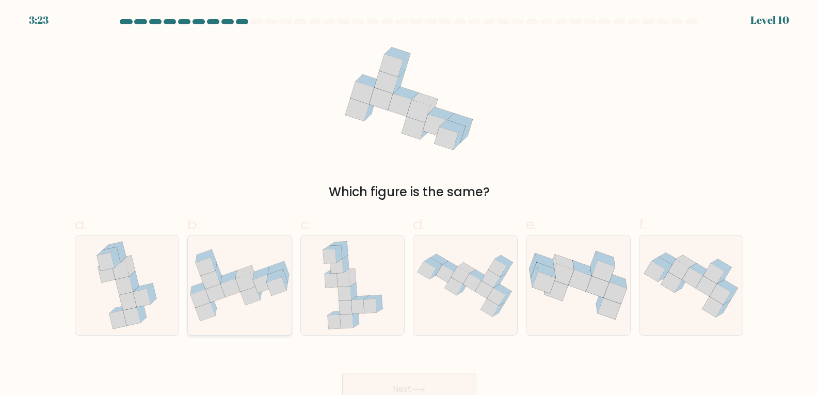
click at [270, 320] on icon at bounding box center [240, 285] width 104 height 72
click at [409, 204] on input "b." at bounding box center [409, 201] width 1 height 7
radio input "true"
click at [438, 380] on button "Next" at bounding box center [409, 388] width 134 height 33
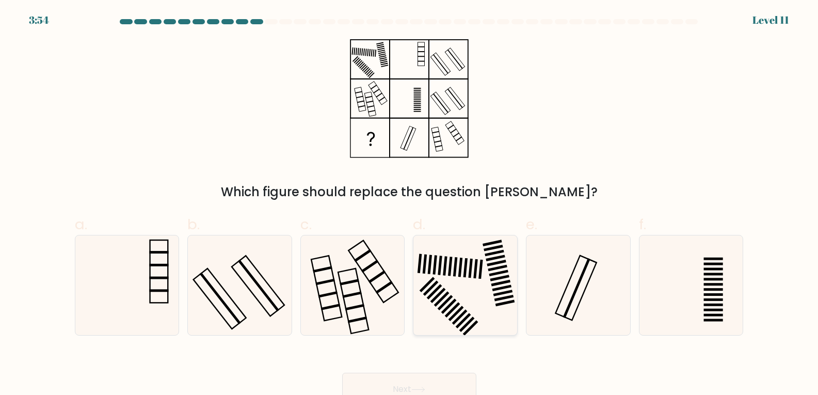
click at [508, 319] on icon at bounding box center [465, 285] width 100 height 100
click at [410, 204] on input "d." at bounding box center [409, 201] width 1 height 7
radio input "true"
click at [422, 380] on button "Next" at bounding box center [409, 388] width 134 height 33
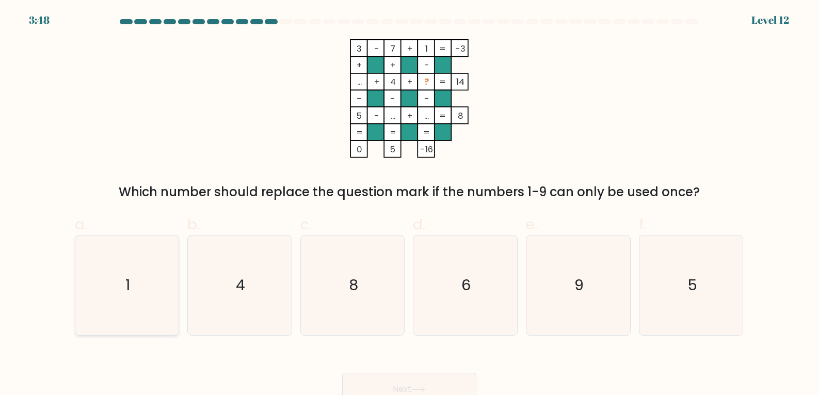
click at [121, 319] on icon "1" at bounding box center [127, 285] width 100 height 100
click at [409, 204] on input "a. 1" at bounding box center [409, 201] width 1 height 7
radio input "true"
click at [418, 377] on button "Next" at bounding box center [409, 388] width 134 height 33
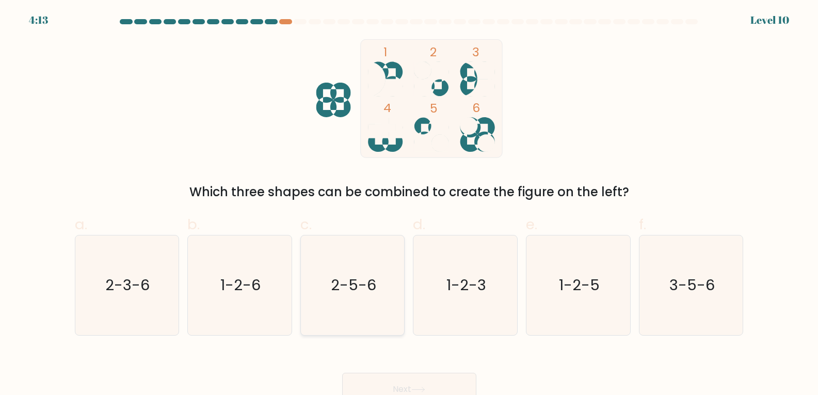
click at [352, 292] on text "2-5-6" at bounding box center [353, 284] width 45 height 21
click at [409, 204] on input "c. 2-5-6" at bounding box center [409, 201] width 1 height 7
radio input "true"
click at [418, 381] on button "Next" at bounding box center [409, 388] width 134 height 33
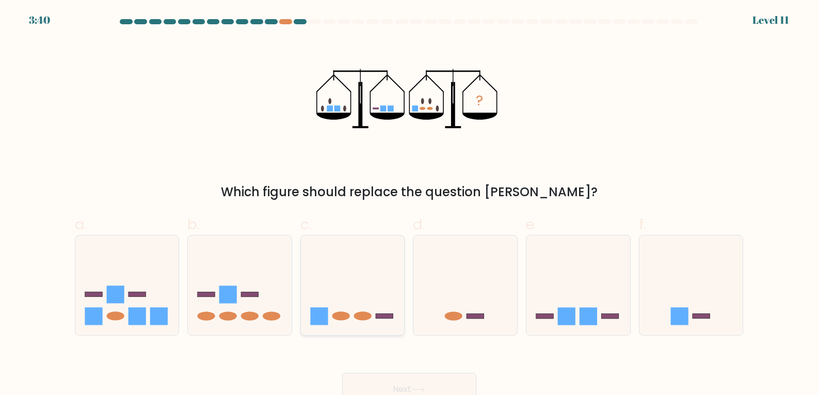
click at [371, 320] on icon at bounding box center [353, 285] width 104 height 86
click at [409, 204] on input "c." at bounding box center [409, 201] width 1 height 7
radio input "true"
click at [389, 378] on button "Next" at bounding box center [409, 388] width 134 height 33
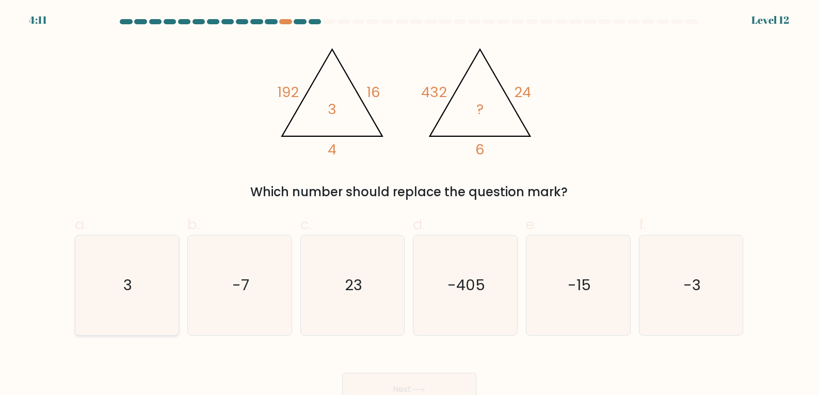
click at [92, 292] on icon "3" at bounding box center [127, 285] width 100 height 100
click at [409, 204] on input "a. 3" at bounding box center [409, 201] width 1 height 7
radio input "true"
click at [404, 378] on button "Next" at bounding box center [409, 388] width 134 height 33
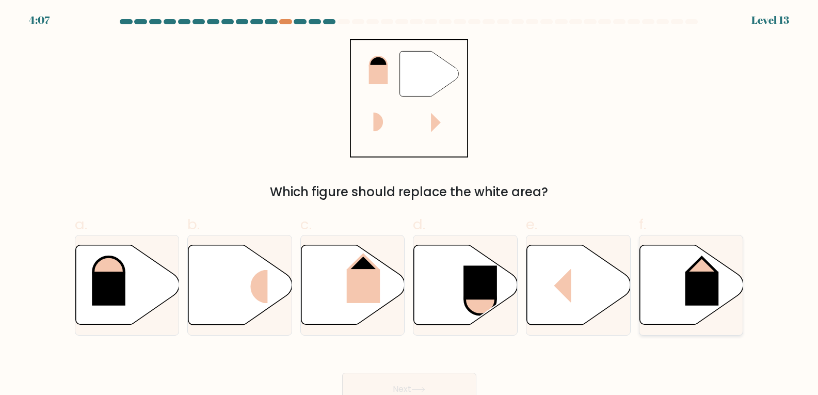
click at [688, 290] on rect at bounding box center [702, 288] width 34 height 34
click at [410, 204] on input "f." at bounding box center [409, 201] width 1 height 7
radio input "true"
click at [361, 300] on rect at bounding box center [364, 286] width 34 height 34
click at [409, 204] on input "c." at bounding box center [409, 201] width 1 height 7
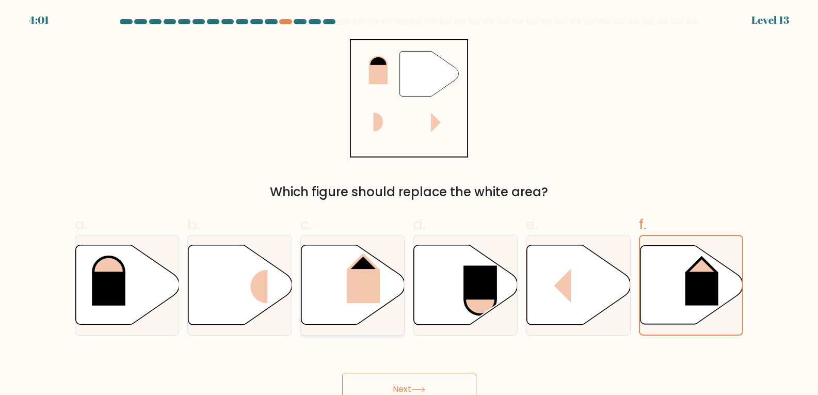
radio input "true"
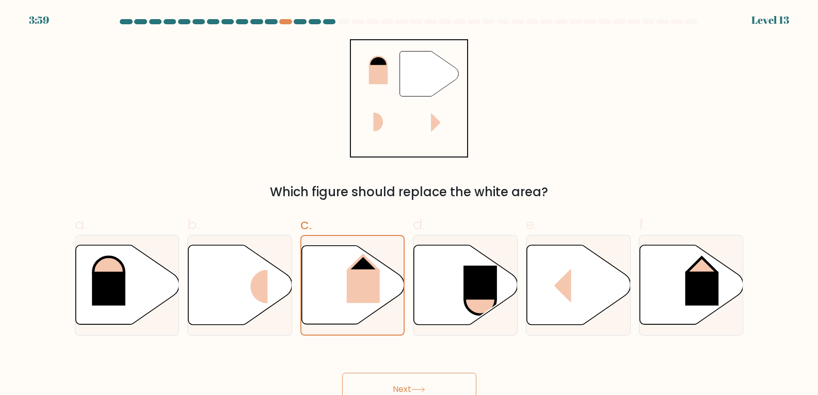
click at [403, 384] on button "Next" at bounding box center [409, 388] width 134 height 33
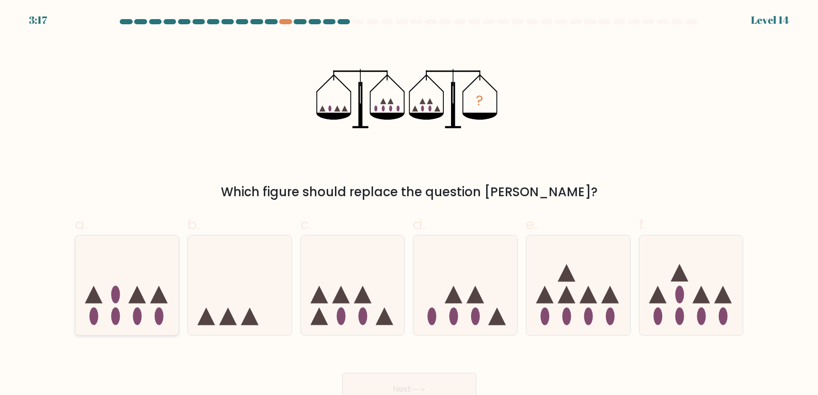
click at [115, 317] on ellipse at bounding box center [115, 316] width 9 height 18
click at [409, 204] on input "a." at bounding box center [409, 201] width 1 height 7
radio input "true"
click at [413, 388] on button "Next" at bounding box center [409, 388] width 134 height 33
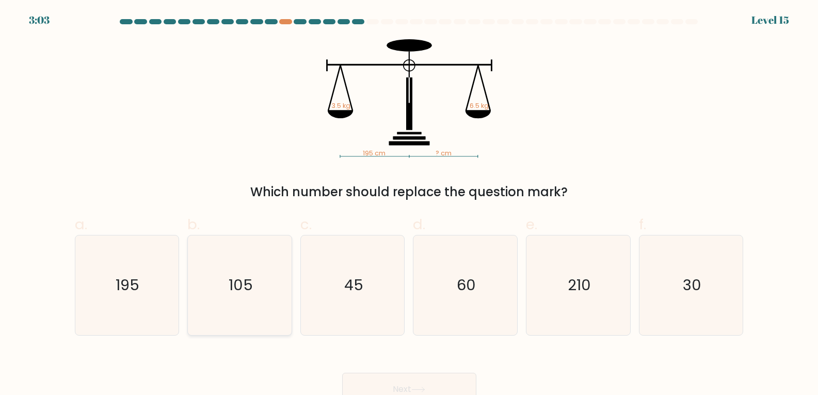
click at [240, 275] on text "105" at bounding box center [241, 284] width 24 height 21
click at [409, 204] on input "b. 105" at bounding box center [409, 201] width 1 height 7
radio input "true"
click at [415, 385] on button "Next" at bounding box center [409, 388] width 134 height 33
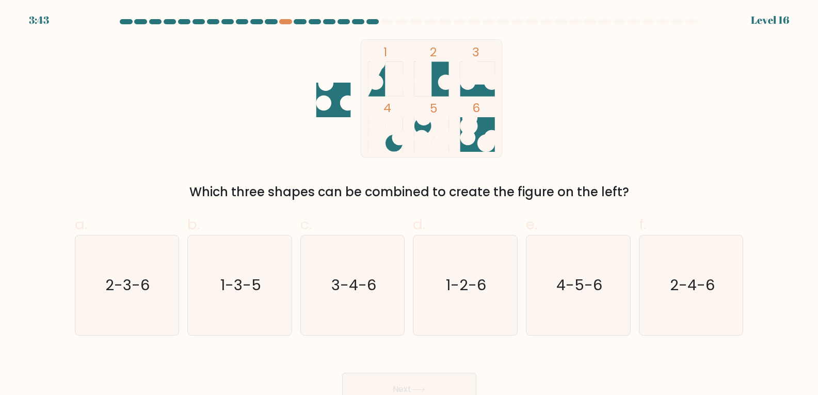
click at [415, 385] on button "Next" at bounding box center [409, 388] width 134 height 33
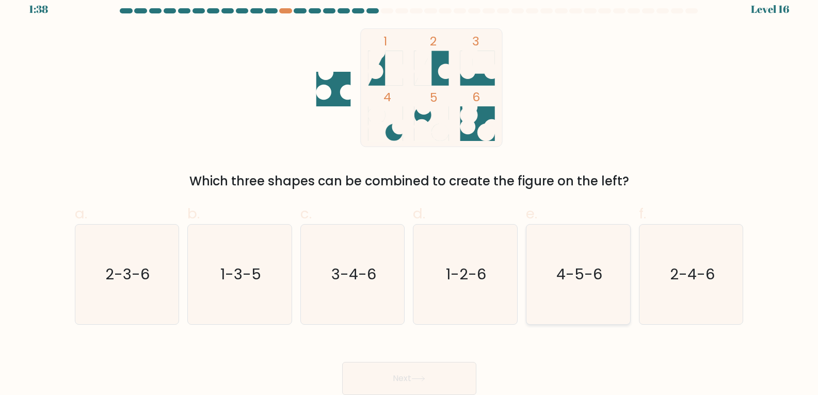
click at [565, 277] on text "4-5-6" at bounding box center [579, 274] width 46 height 21
click at [410, 193] on input "e. 4-5-6" at bounding box center [409, 190] width 1 height 7
radio input "true"
click at [384, 367] on button "Next" at bounding box center [409, 378] width 134 height 33
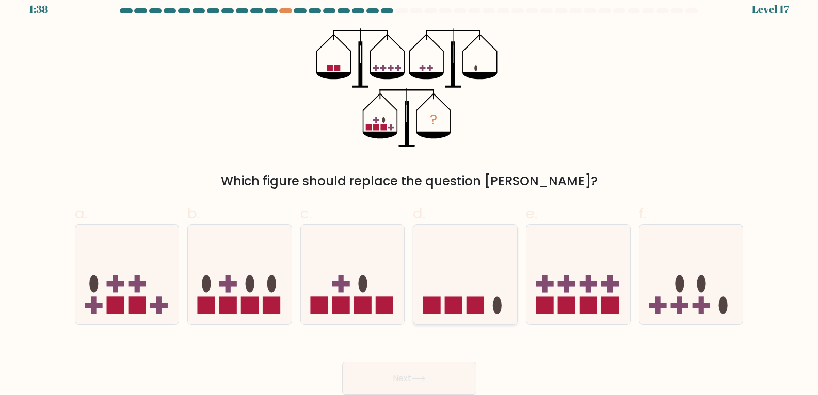
click at [494, 300] on icon at bounding box center [465, 274] width 104 height 86
click at [410, 193] on input "d." at bounding box center [409, 190] width 1 height 7
radio input "true"
click at [403, 368] on button "Next" at bounding box center [409, 378] width 134 height 33
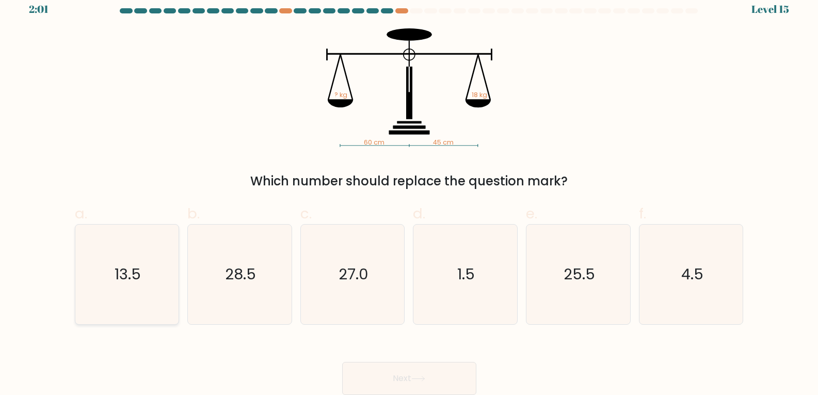
click at [139, 265] on text "13.5" at bounding box center [128, 274] width 26 height 21
click at [409, 193] on input "a. 13.5" at bounding box center [409, 190] width 1 height 7
radio input "true"
click at [411, 369] on button "Next" at bounding box center [409, 378] width 134 height 33
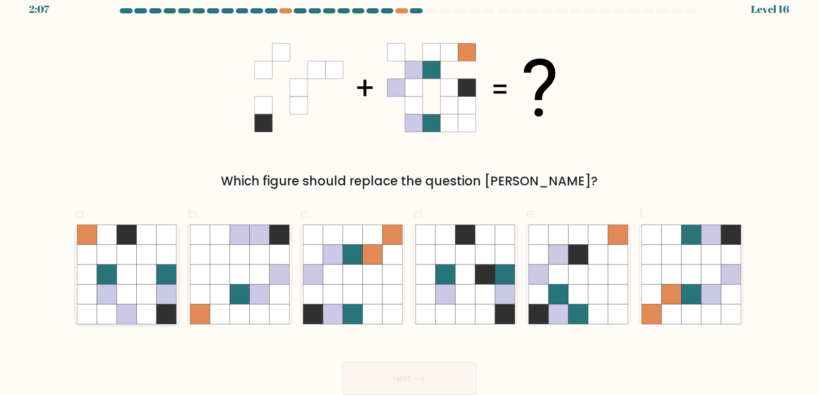
click at [155, 302] on icon at bounding box center [147, 294] width 20 height 20
click at [409, 193] on input "a." at bounding box center [409, 190] width 1 height 7
radio input "true"
click at [400, 371] on button "Next" at bounding box center [409, 378] width 134 height 33
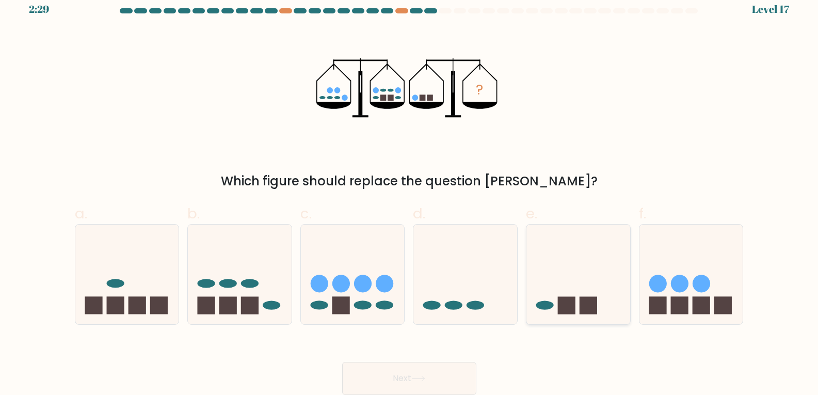
click at [551, 311] on icon at bounding box center [578, 274] width 104 height 86
click at [410, 193] on input "e." at bounding box center [409, 190] width 1 height 7
radio input "true"
click at [139, 293] on icon at bounding box center [127, 274] width 104 height 86
click at [409, 193] on input "a." at bounding box center [409, 190] width 1 height 7
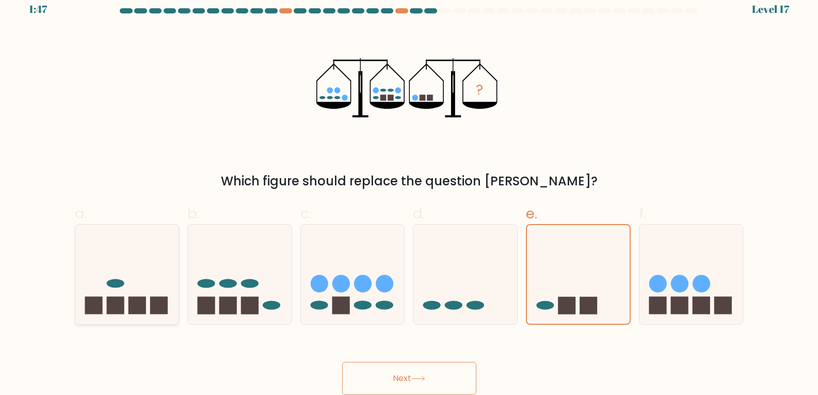
radio input "true"
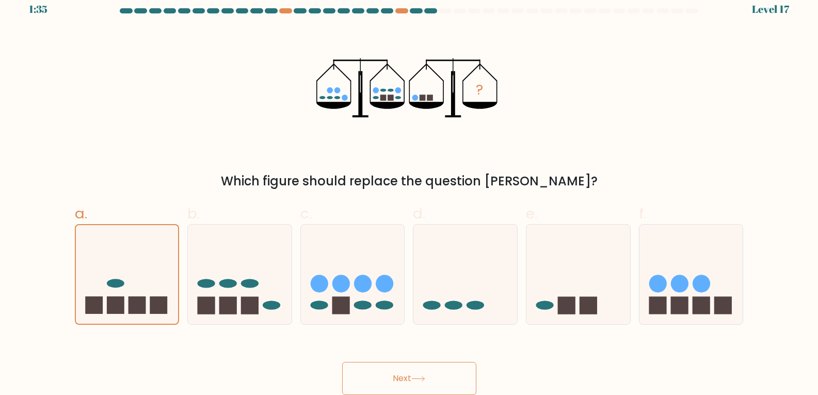
click at [457, 370] on button "Next" at bounding box center [409, 378] width 134 height 33
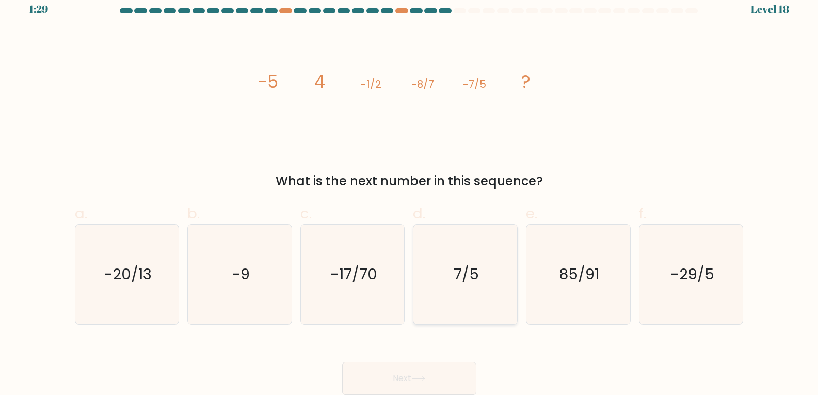
click at [471, 291] on icon "7/5" at bounding box center [465, 274] width 100 height 100
click at [410, 193] on input "d. 7/5" at bounding box center [409, 190] width 1 height 7
radio input "true"
click at [407, 366] on button "Next" at bounding box center [409, 378] width 134 height 33
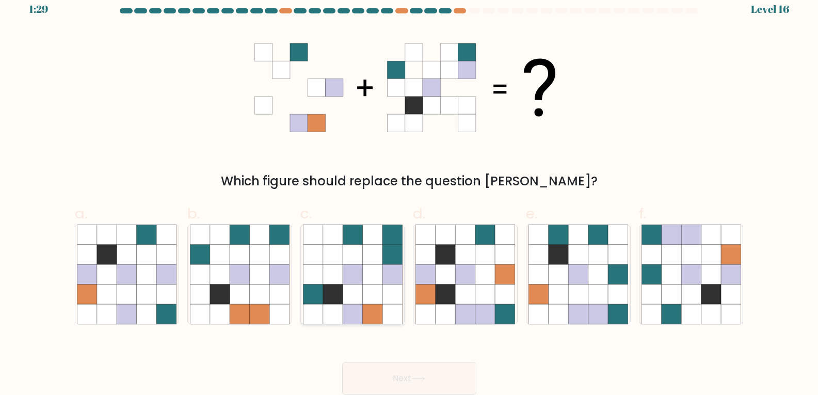
click at [374, 276] on icon at bounding box center [372, 274] width 20 height 20
click at [409, 193] on input "c." at bounding box center [409, 190] width 1 height 7
radio input "true"
click at [400, 380] on button "Next" at bounding box center [409, 378] width 134 height 33
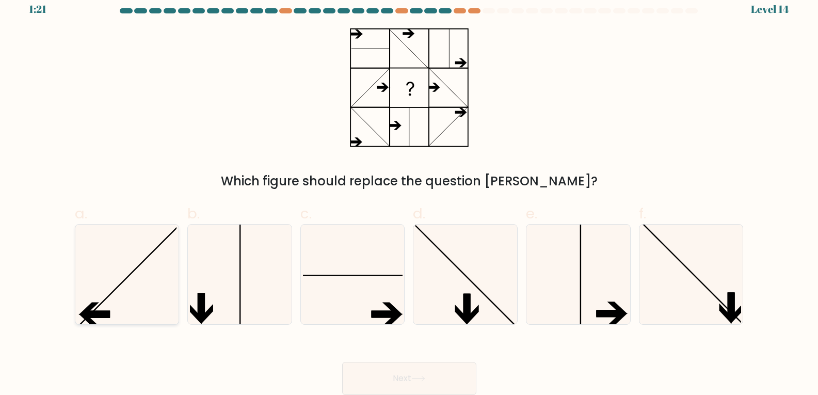
click at [128, 280] on icon at bounding box center [127, 274] width 100 height 100
click at [409, 193] on input "a." at bounding box center [409, 190] width 1 height 7
radio input "true"
click at [422, 373] on button "Next" at bounding box center [409, 378] width 134 height 33
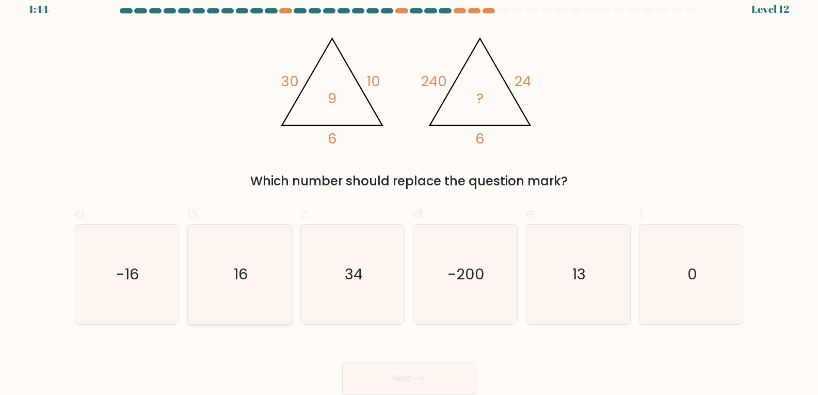
click at [248, 290] on icon "16" at bounding box center [240, 274] width 100 height 100
click at [409, 193] on input "b. 16" at bounding box center [409, 190] width 1 height 7
radio input "true"
click at [409, 378] on button "Next" at bounding box center [409, 378] width 134 height 33
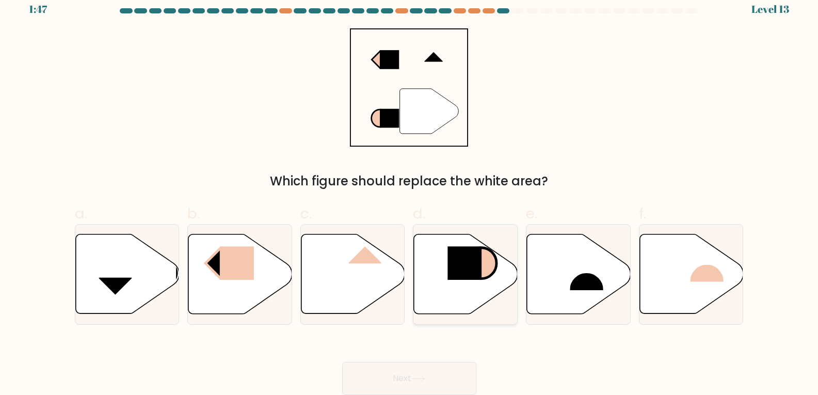
click at [433, 262] on icon at bounding box center [466, 273] width 104 height 79
click at [410, 193] on input "d." at bounding box center [409, 190] width 1 height 7
radio input "true"
click at [419, 385] on button "Next" at bounding box center [409, 378] width 134 height 33
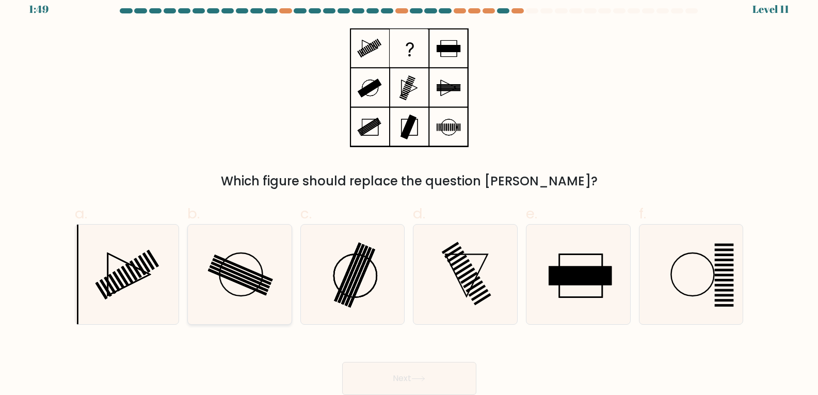
click at [262, 279] on rect at bounding box center [241, 271] width 59 height 27
click at [409, 193] on input "b." at bounding box center [409, 190] width 1 height 7
radio input "true"
click at [400, 373] on button "Next" at bounding box center [409, 378] width 134 height 33
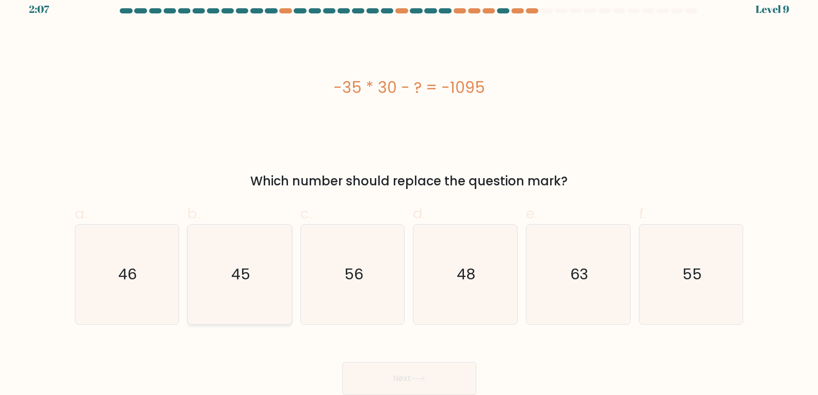
click at [240, 286] on icon "45" at bounding box center [240, 274] width 100 height 100
click at [409, 193] on input "b. 45" at bounding box center [409, 190] width 1 height 7
radio input "true"
click at [410, 374] on button "Next" at bounding box center [409, 378] width 134 height 33
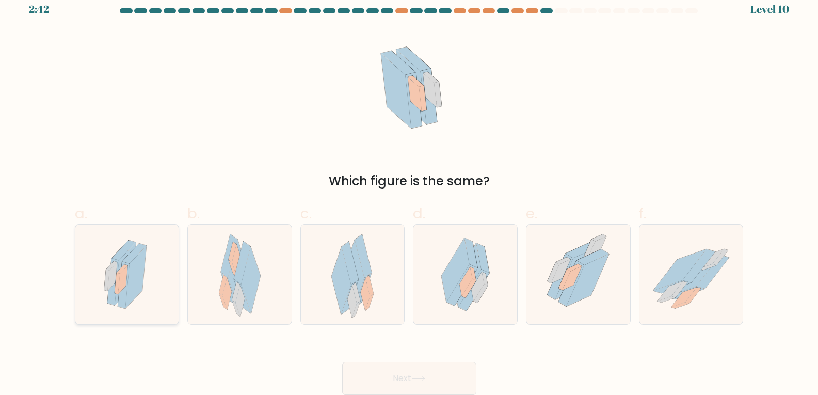
click at [126, 279] on icon at bounding box center [123, 279] width 10 height 28
click at [409, 193] on input "a." at bounding box center [409, 190] width 1 height 7
radio input "true"
click at [496, 277] on icon at bounding box center [465, 274] width 72 height 100
click at [410, 193] on input "d." at bounding box center [409, 190] width 1 height 7
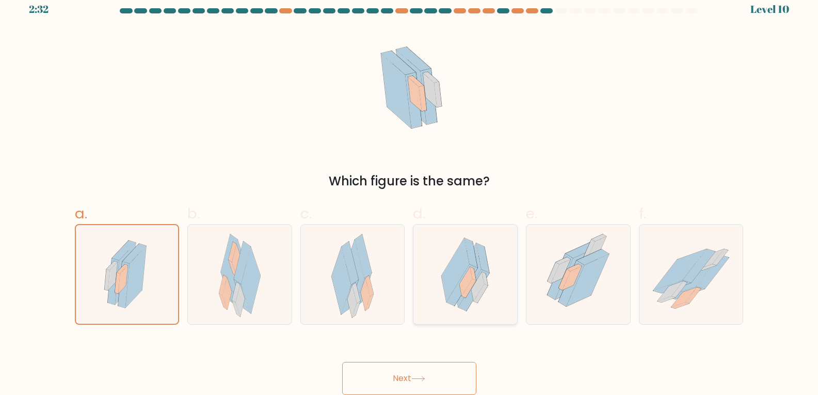
radio input "true"
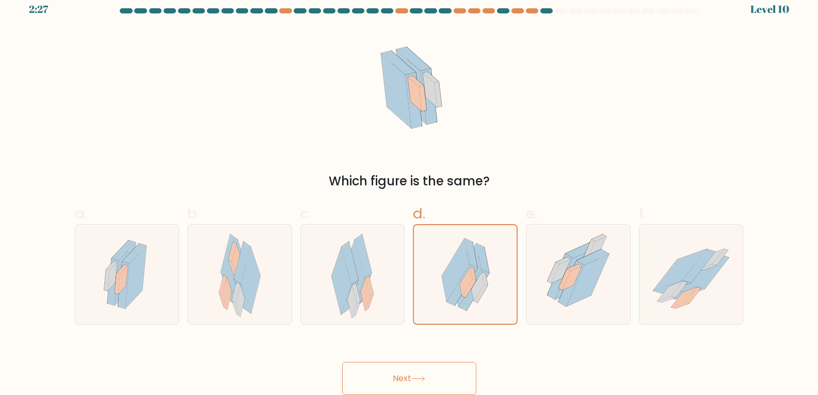
click at [439, 367] on button "Next" at bounding box center [409, 378] width 134 height 33
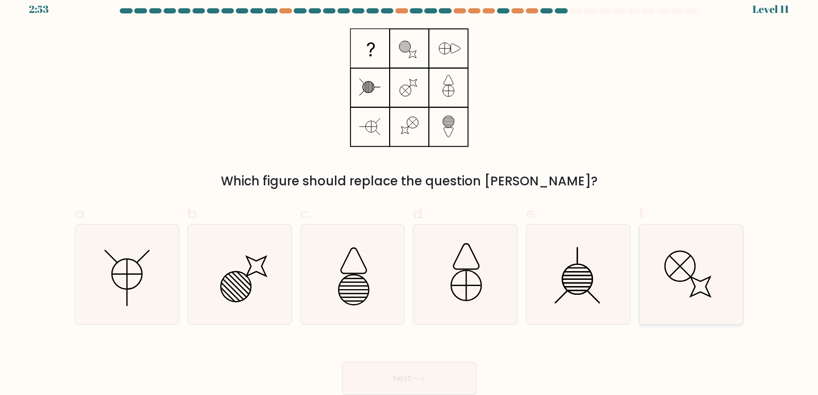
click at [682, 278] on icon at bounding box center [691, 274] width 100 height 100
click at [410, 193] on input "f." at bounding box center [409, 190] width 1 height 7
radio input "true"
click at [119, 285] on icon at bounding box center [127, 274] width 100 height 100
click at [409, 193] on input "a." at bounding box center [409, 190] width 1 height 7
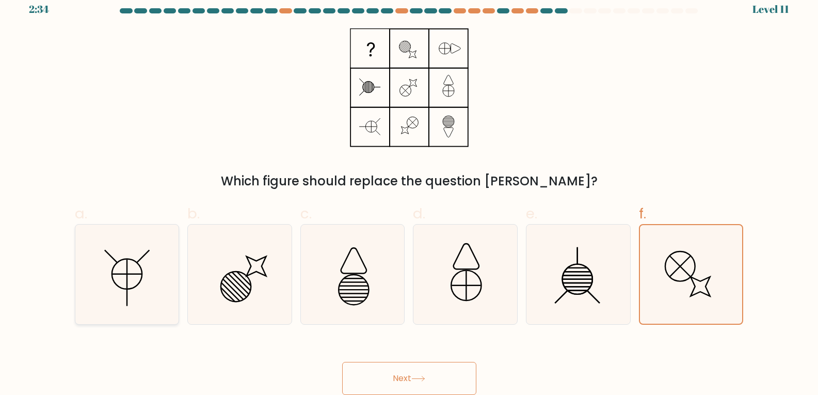
radio input "true"
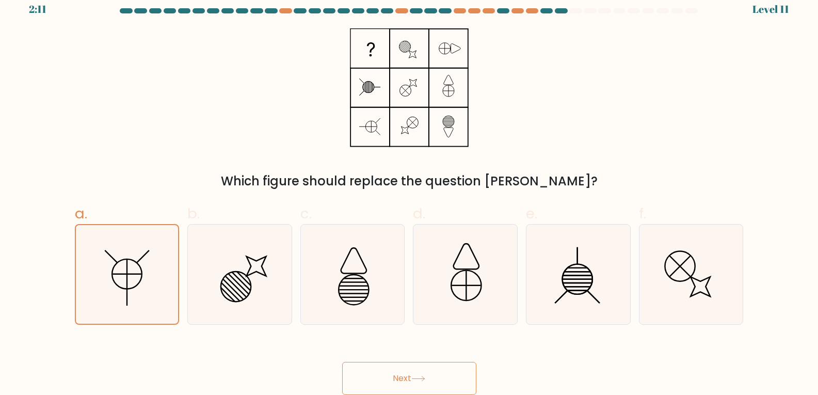
click at [430, 376] on button "Next" at bounding box center [409, 378] width 134 height 33
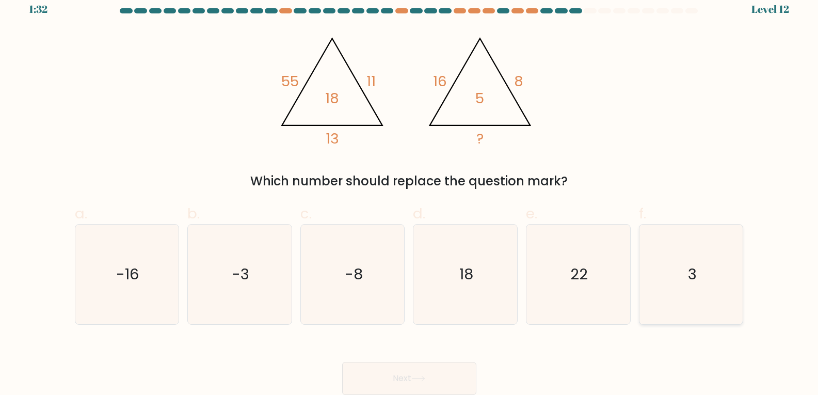
click at [686, 284] on icon "3" at bounding box center [691, 274] width 100 height 100
click at [410, 193] on input "f. 3" at bounding box center [409, 190] width 1 height 7
radio input "true"
click at [412, 384] on button "Next" at bounding box center [409, 378] width 134 height 33
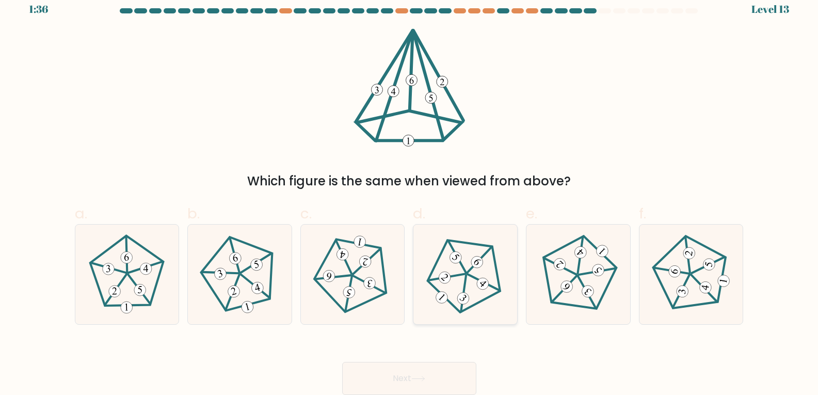
click at [472, 302] on icon at bounding box center [465, 273] width 79 height 79
click at [410, 193] on input "d." at bounding box center [409, 190] width 1 height 7
radio input "true"
click at [413, 374] on button "Next" at bounding box center [409, 378] width 134 height 33
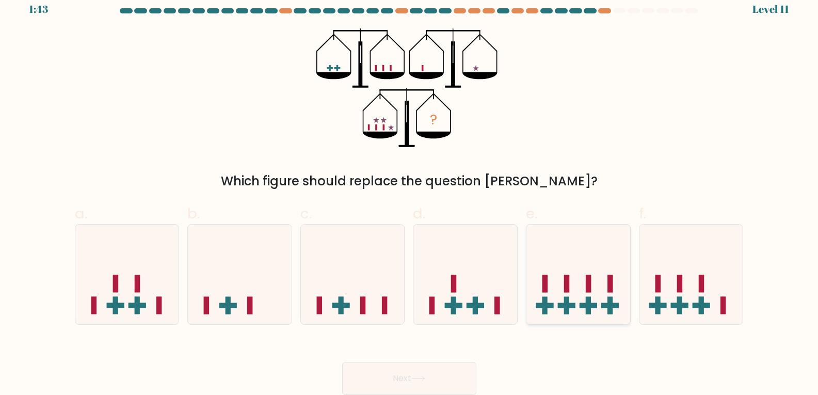
click at [572, 295] on icon at bounding box center [578, 274] width 104 height 86
click at [410, 193] on input "e." at bounding box center [409, 190] width 1 height 7
radio input "true"
click at [439, 366] on button "Next" at bounding box center [409, 378] width 134 height 33
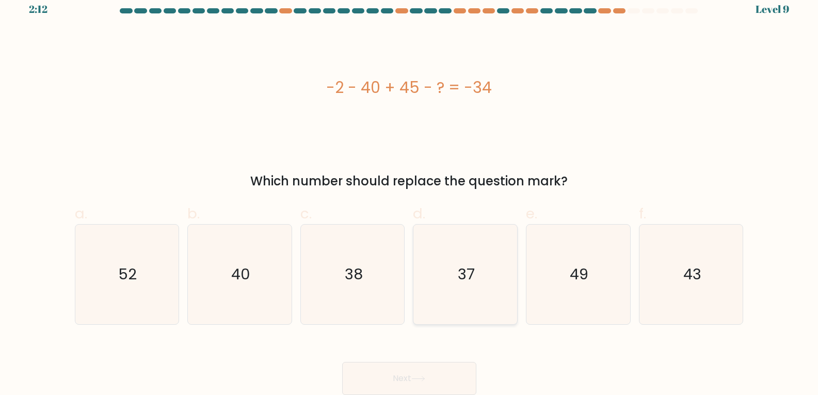
click at [483, 279] on icon "37" at bounding box center [465, 274] width 100 height 100
click at [410, 193] on input "d. 37" at bounding box center [409, 190] width 1 height 7
radio input "true"
click at [384, 376] on button "Next" at bounding box center [409, 378] width 134 height 33
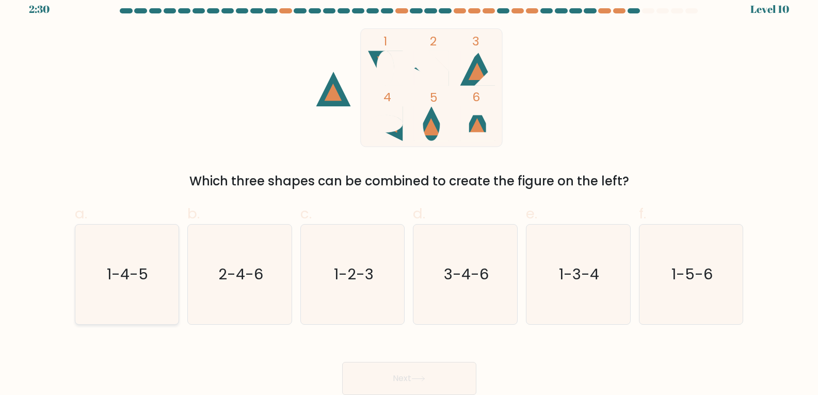
click at [117, 275] on text "1-4-5" at bounding box center [127, 274] width 41 height 21
click at [409, 193] on input "a. 1-4-5" at bounding box center [409, 190] width 1 height 7
radio input "true"
click at [399, 372] on button "Next" at bounding box center [409, 378] width 134 height 33
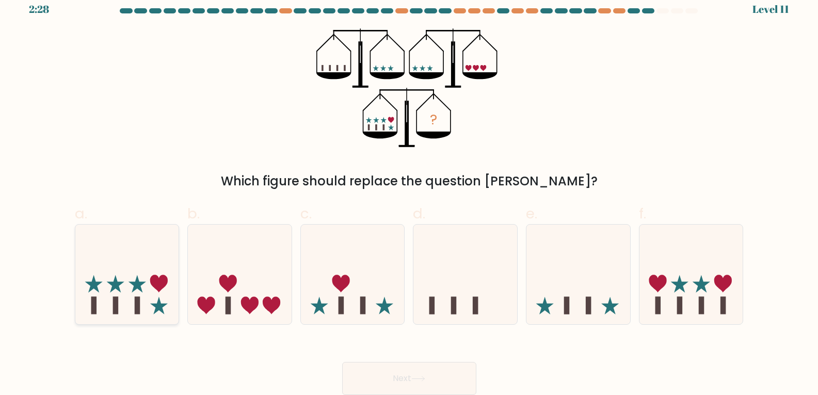
click at [157, 301] on icon at bounding box center [127, 274] width 104 height 86
click at [409, 193] on input "a." at bounding box center [409, 190] width 1 height 7
radio input "true"
click at [389, 365] on button "Next" at bounding box center [409, 378] width 134 height 33
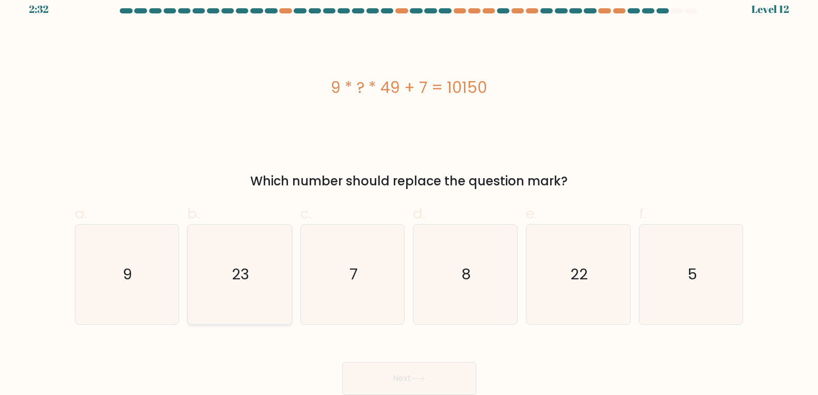
click at [259, 282] on icon "23" at bounding box center [240, 274] width 100 height 100
click at [409, 193] on input "b. 23" at bounding box center [409, 190] width 1 height 7
radio input "true"
click at [439, 380] on button "Next" at bounding box center [409, 378] width 134 height 33
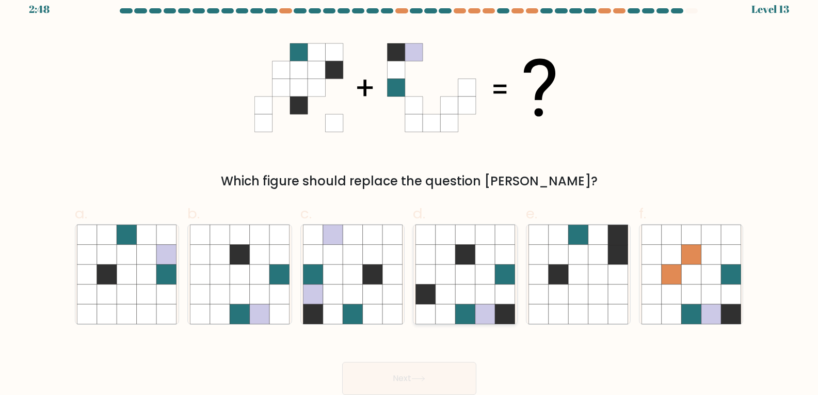
click at [493, 305] on icon at bounding box center [485, 314] width 20 height 20
click at [410, 193] on input "d." at bounding box center [409, 190] width 1 height 7
radio input "true"
click at [416, 383] on button "Next" at bounding box center [409, 378] width 134 height 33
